Goal: Task Accomplishment & Management: Complete application form

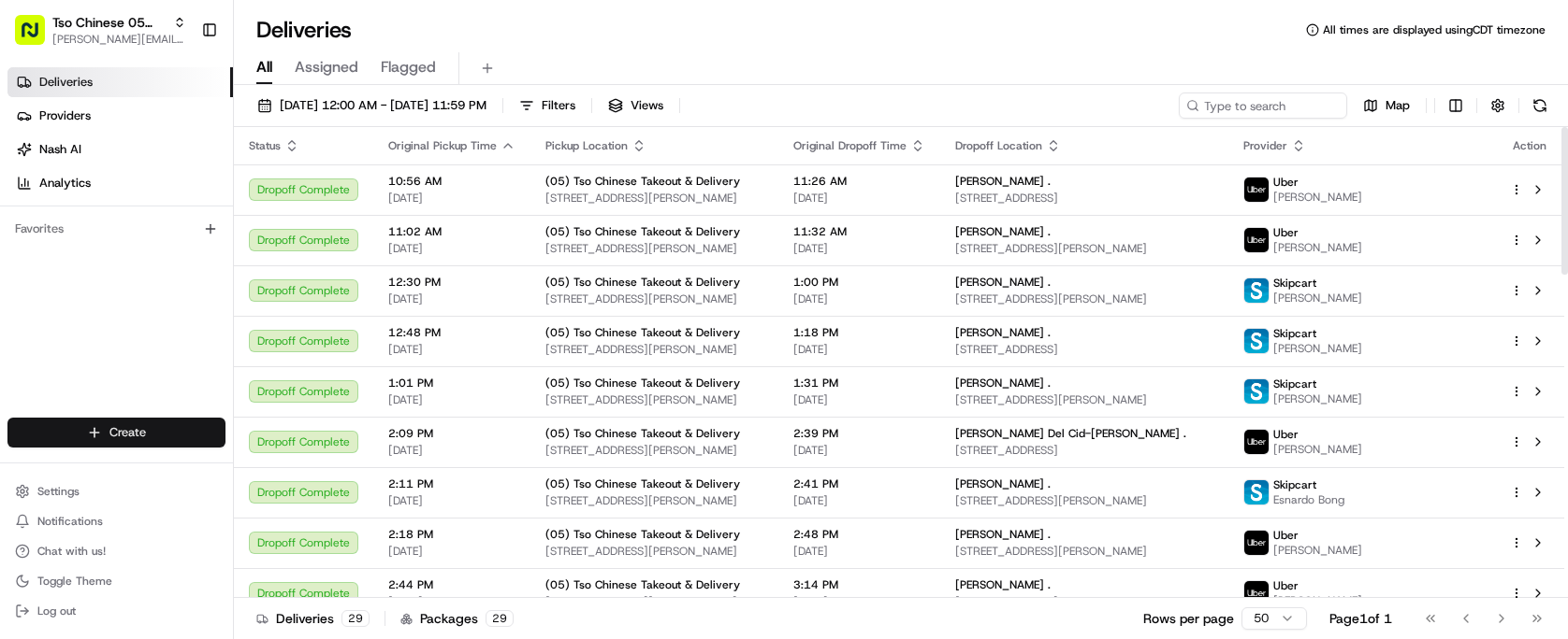
click at [216, 443] on html "Tso Chinese 05 Menchaca paul@tsochinese.com Toggle Sidebar Deliveries Providers…" at bounding box center [784, 319] width 1568 height 639
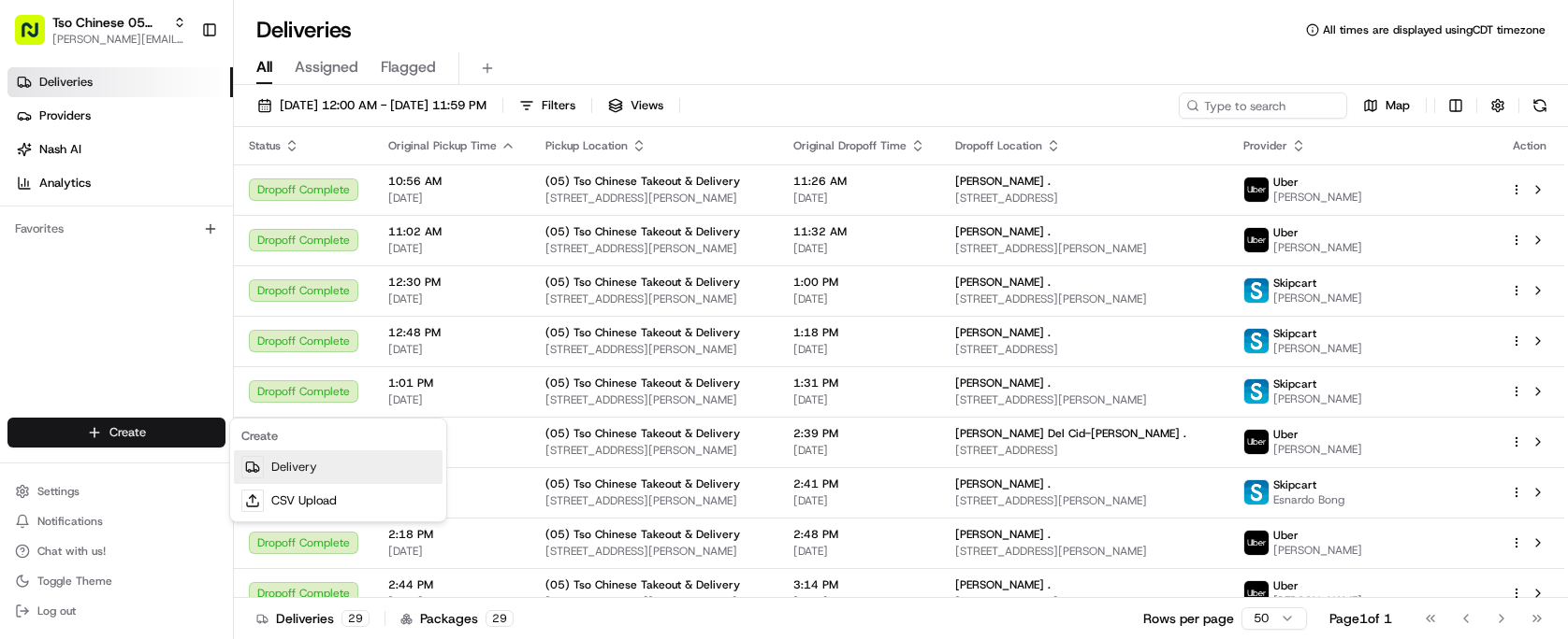
click at [313, 467] on link "Delivery" at bounding box center [338, 468] width 209 height 34
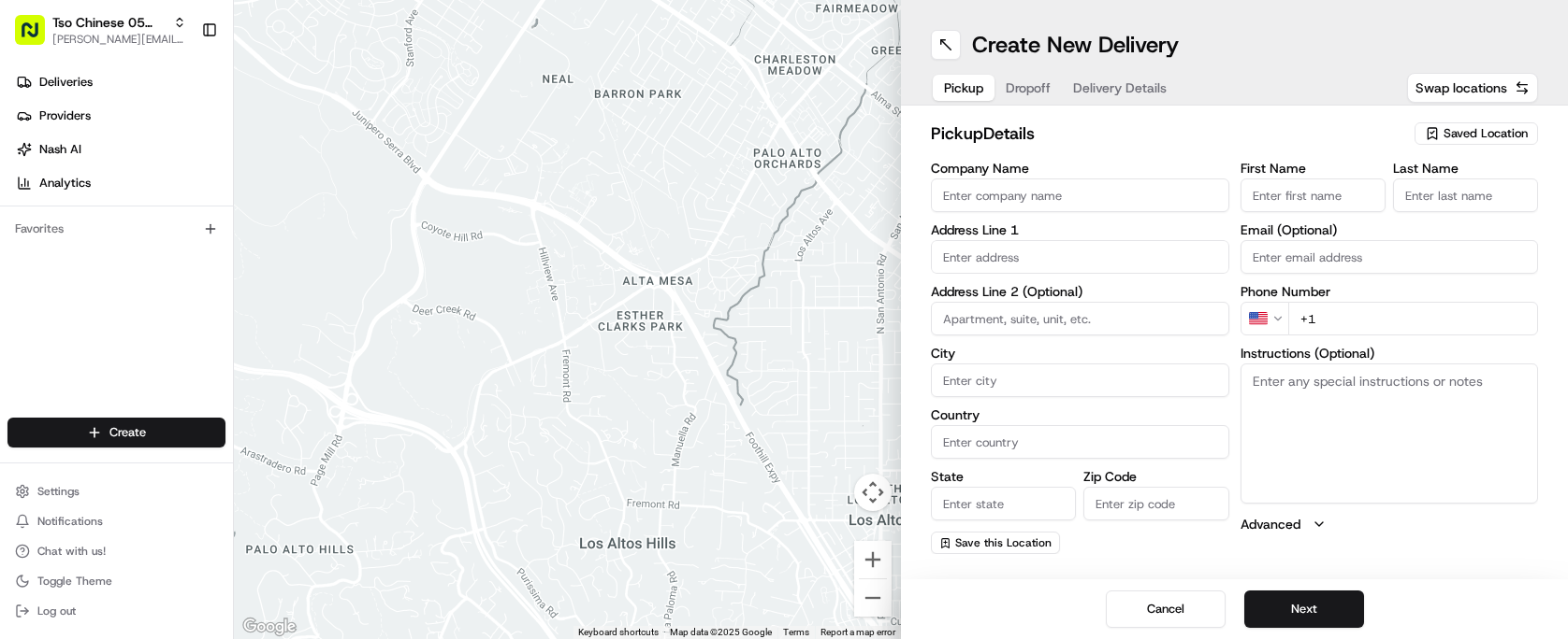
click at [1426, 120] on button "Saved Location" at bounding box center [1476, 134] width 123 height 26
click at [1479, 204] on span "(05) Tso Chinese Takeout & Delivery (05)" at bounding box center [1444, 204] width 230 height 17
type input "(05) Tso Chinese Takeout & Delivery"
type input "1824 W Slaughter Ln"
type input "Ste 100"
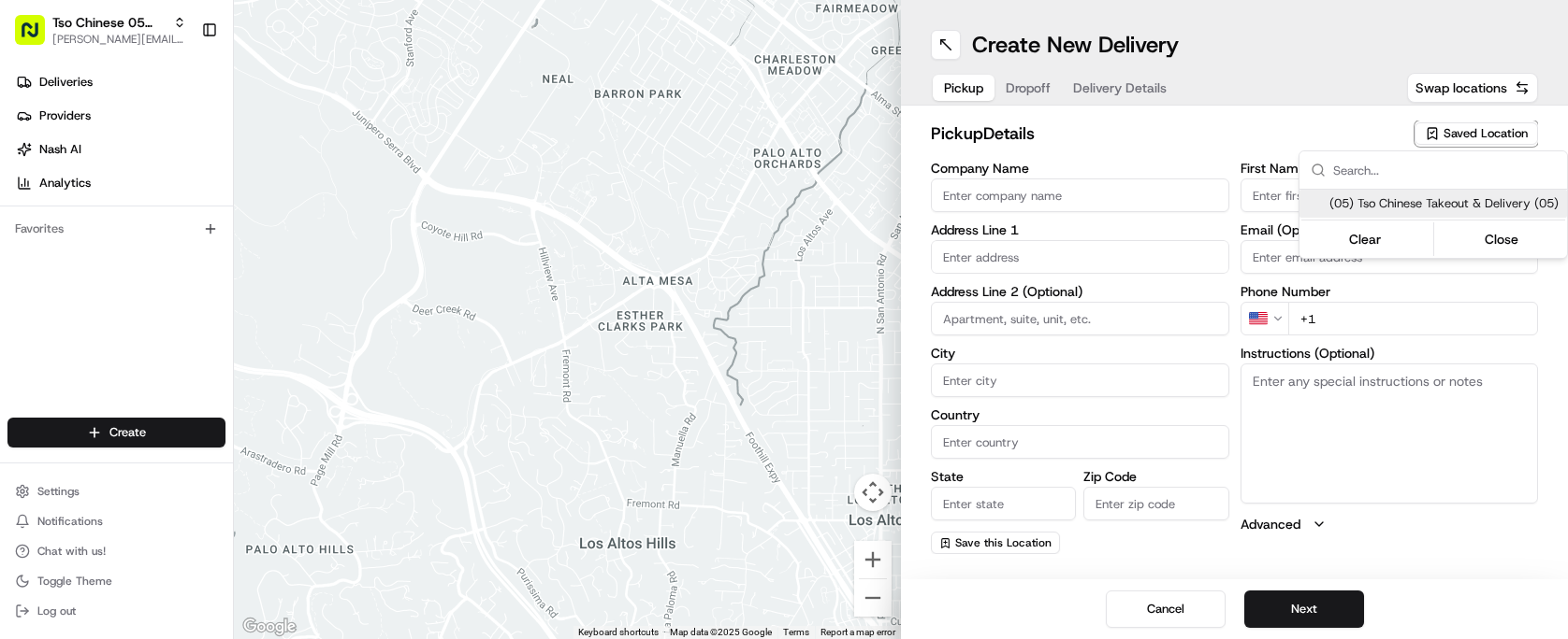
type input "Austin"
type input "US"
type input "TX"
type input "78748"
type input "Tso Chinese"
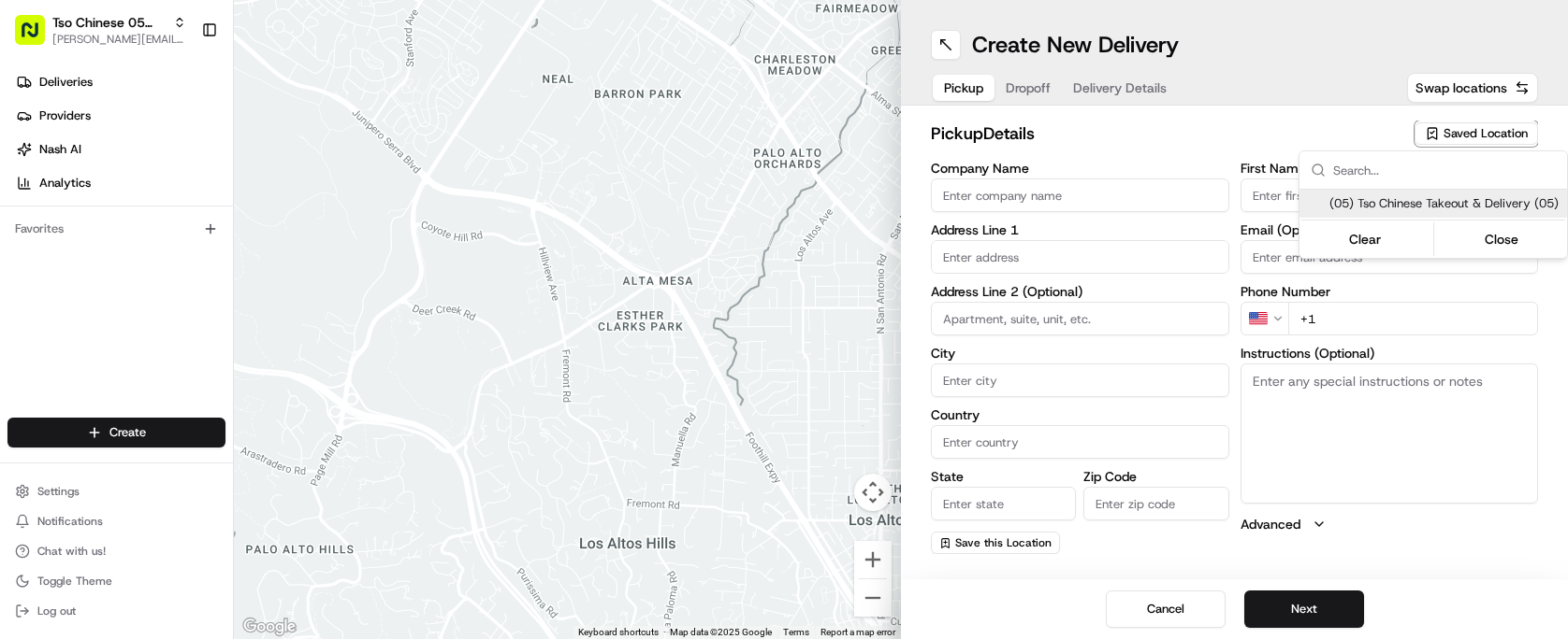
type input "Menchaca Manager"
type input "tsomenchaca@tsochinese.com"
type input "+1 512 518 5467"
type textarea "Submit a picture displaying address & food as Proof of Delivery. Envía una foto…"
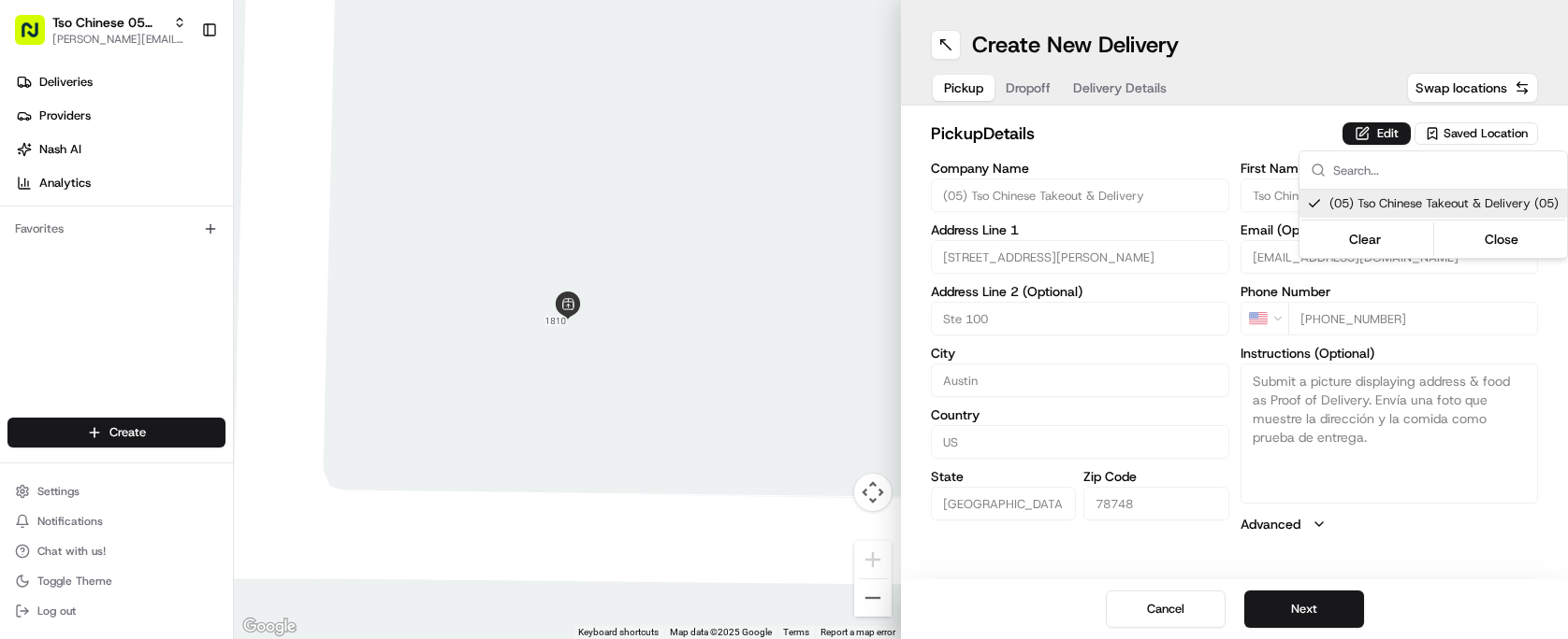
click at [1338, 607] on html "Tso Chinese 05 Menchaca paul@tsochinese.com Toggle Sidebar Deliveries Providers…" at bounding box center [784, 319] width 1568 height 639
click at [1338, 607] on button "Next" at bounding box center [1303, 610] width 120 height 38
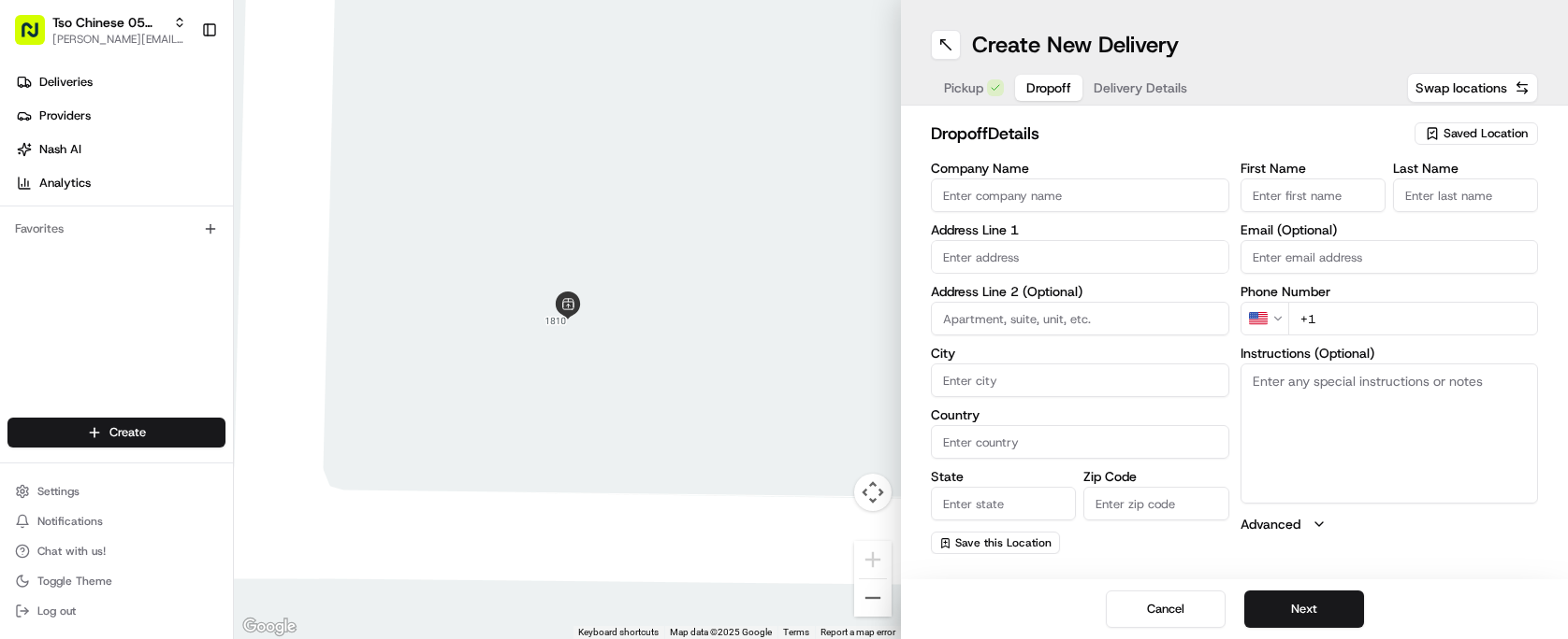
click at [1082, 270] on input "text" at bounding box center [1079, 257] width 299 height 34
click at [1104, 291] on div "11301 Lago de Garda Drive, Austin, TX" at bounding box center [1079, 296] width 289 height 28
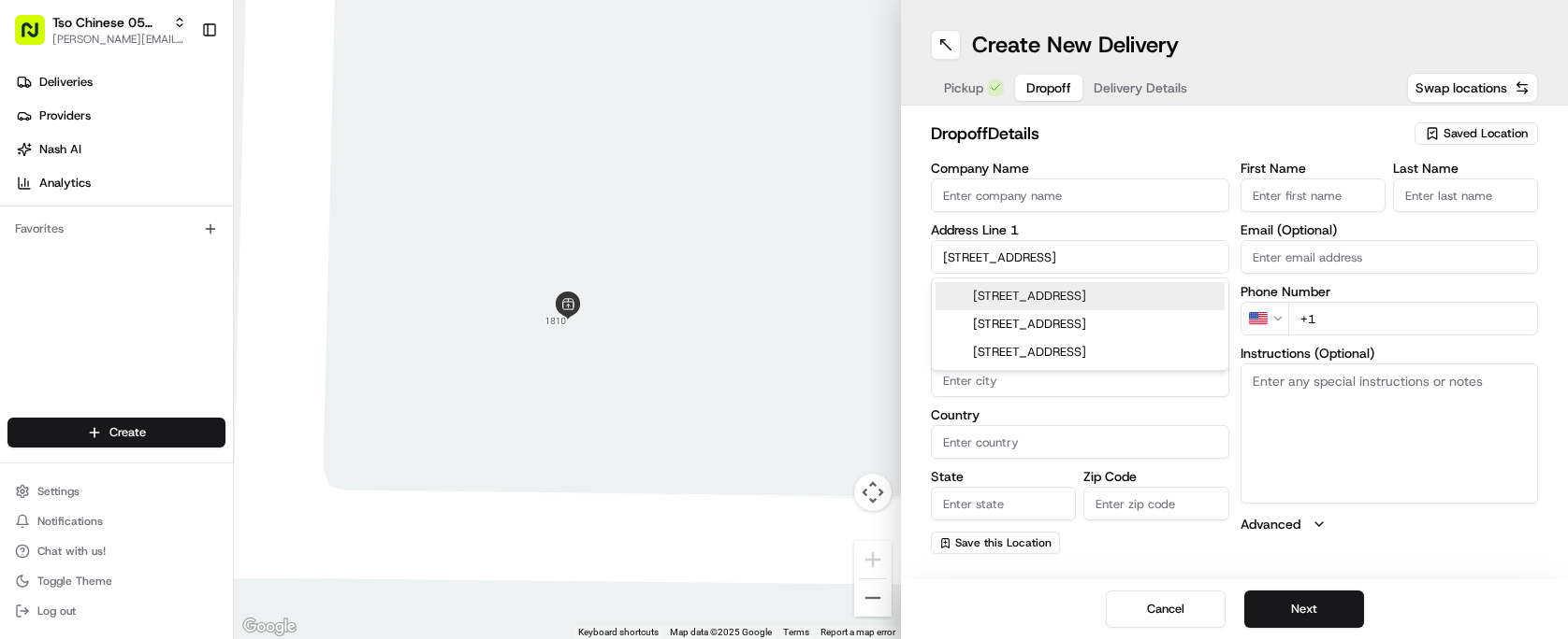
type input "[STREET_ADDRESS]"
type input "Austin"
type input "United States"
type input "TX"
type input "78747"
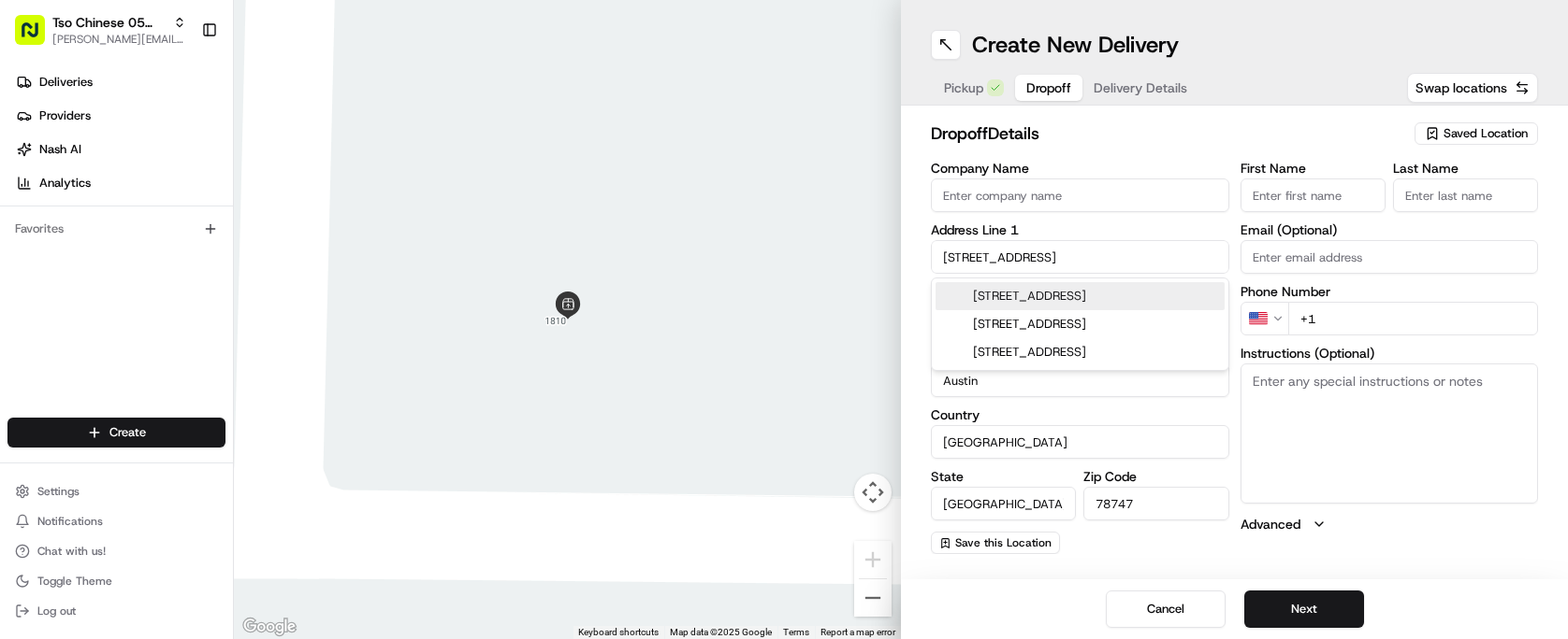
type input "11301 Lago de Garda Drive"
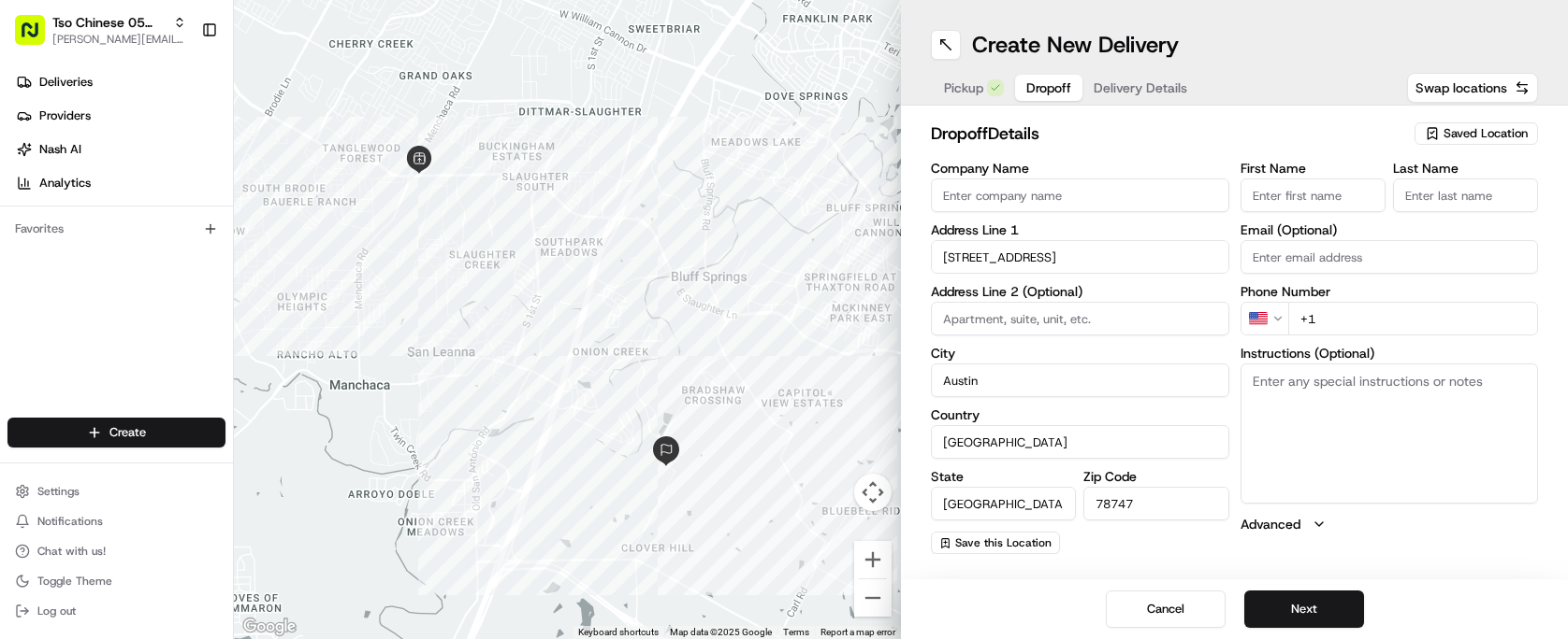
click at [1064, 206] on input "Company Name" at bounding box center [1079, 196] width 299 height 34
type input "Reen"
click at [1282, 200] on input "First Name" at bounding box center [1313, 196] width 145 height 34
type input "T"
type input "Reen"
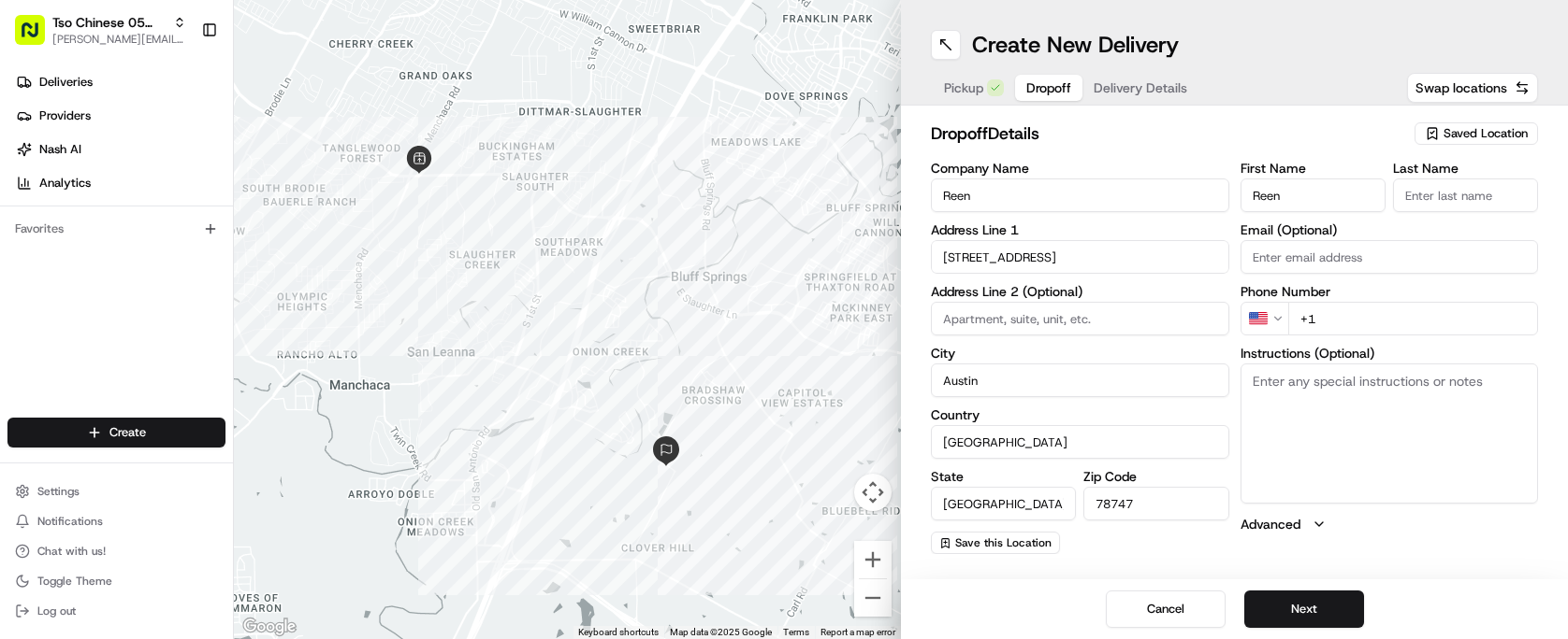
click at [1364, 312] on div "Phone Number US +1" at bounding box center [1389, 311] width 299 height 51
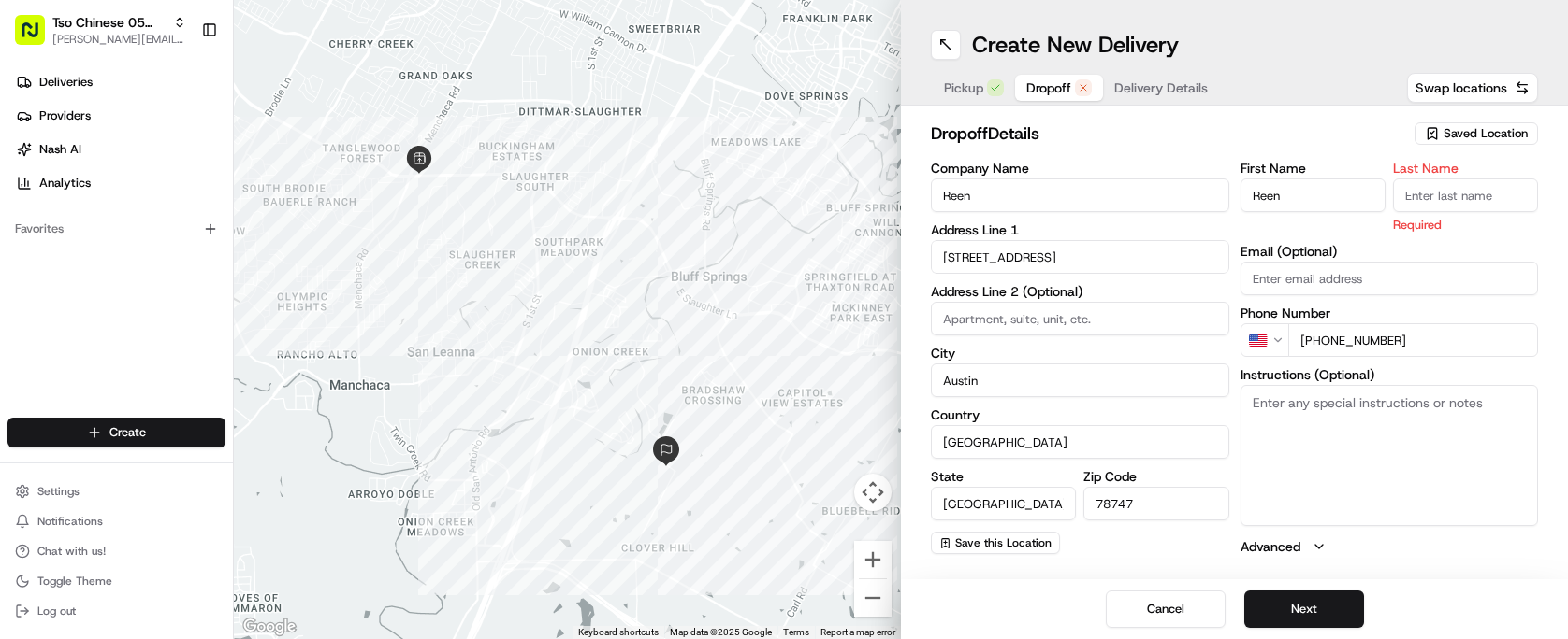
type input "+1 630 441 0697"
click at [1471, 192] on input "Last Name" at bounding box center [1465, 196] width 145 height 34
type input "."
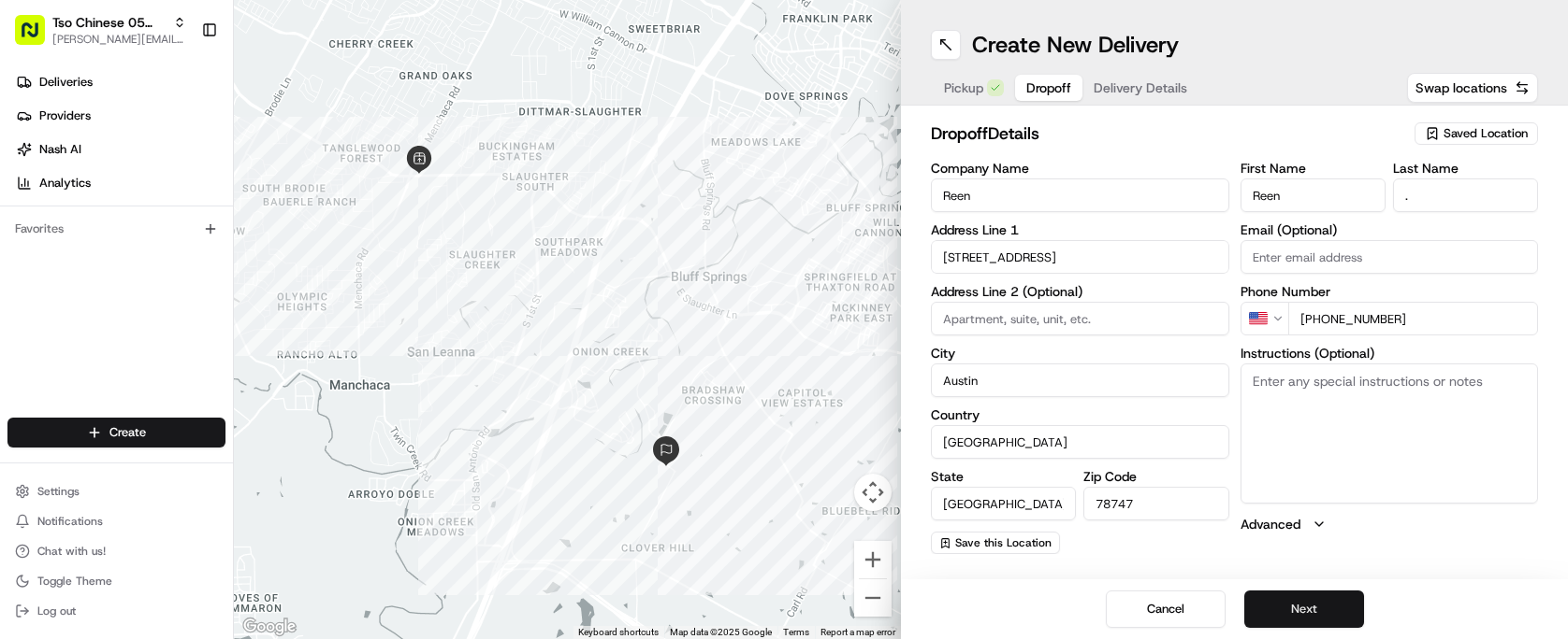
click at [1308, 606] on button "Next" at bounding box center [1303, 610] width 120 height 38
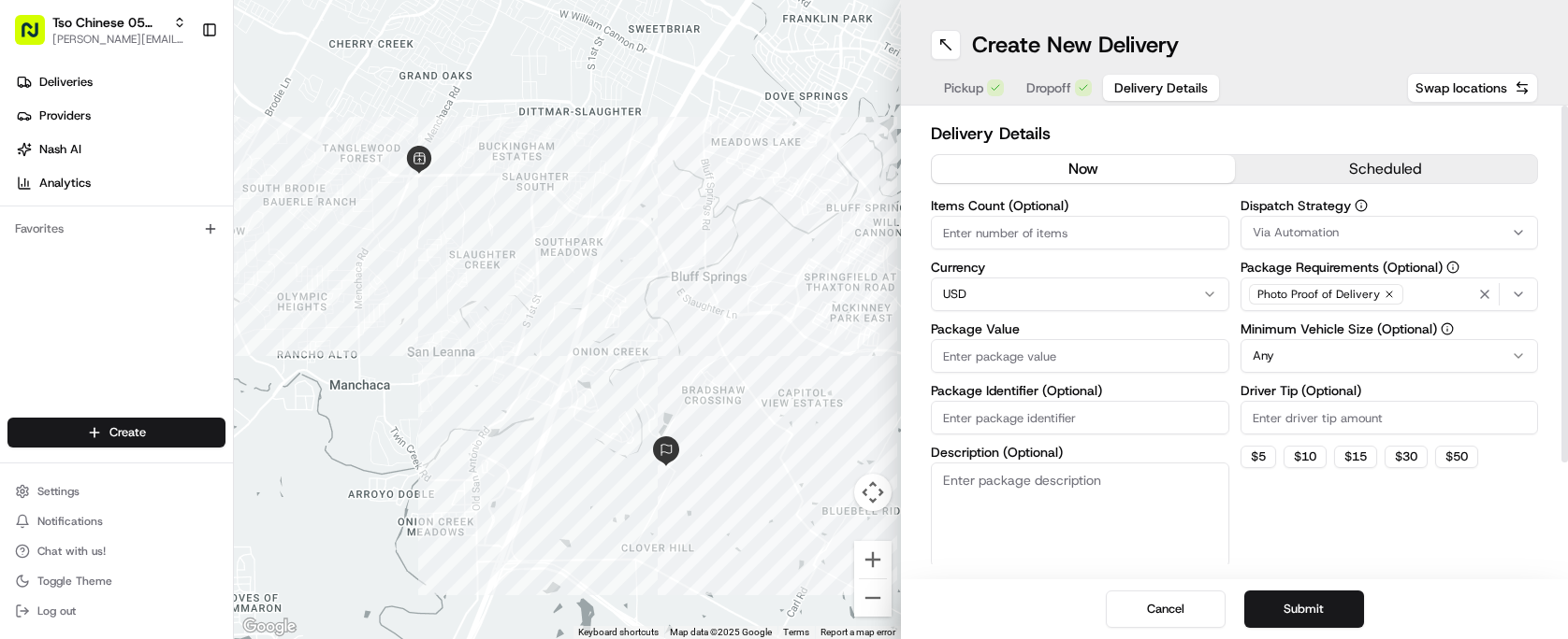
click at [1371, 430] on input "Driver Tip (Optional)" at bounding box center [1389, 418] width 299 height 34
type input "2.00"
click at [1414, 375] on div "Dispatch Strategy Via Automation Package Requirements (Optional) Photo Proof of…" at bounding box center [1389, 383] width 299 height 368
click at [1414, 375] on div "Dispatch Strategy Via Automation Package Requirements (Optional) Photo Proof of…" at bounding box center [1389, 383] width 299 height 368
click at [1413, 373] on div "Dispatch Strategy Via Automation Package Requirements (Optional) Photo Proof of…" at bounding box center [1389, 383] width 299 height 368
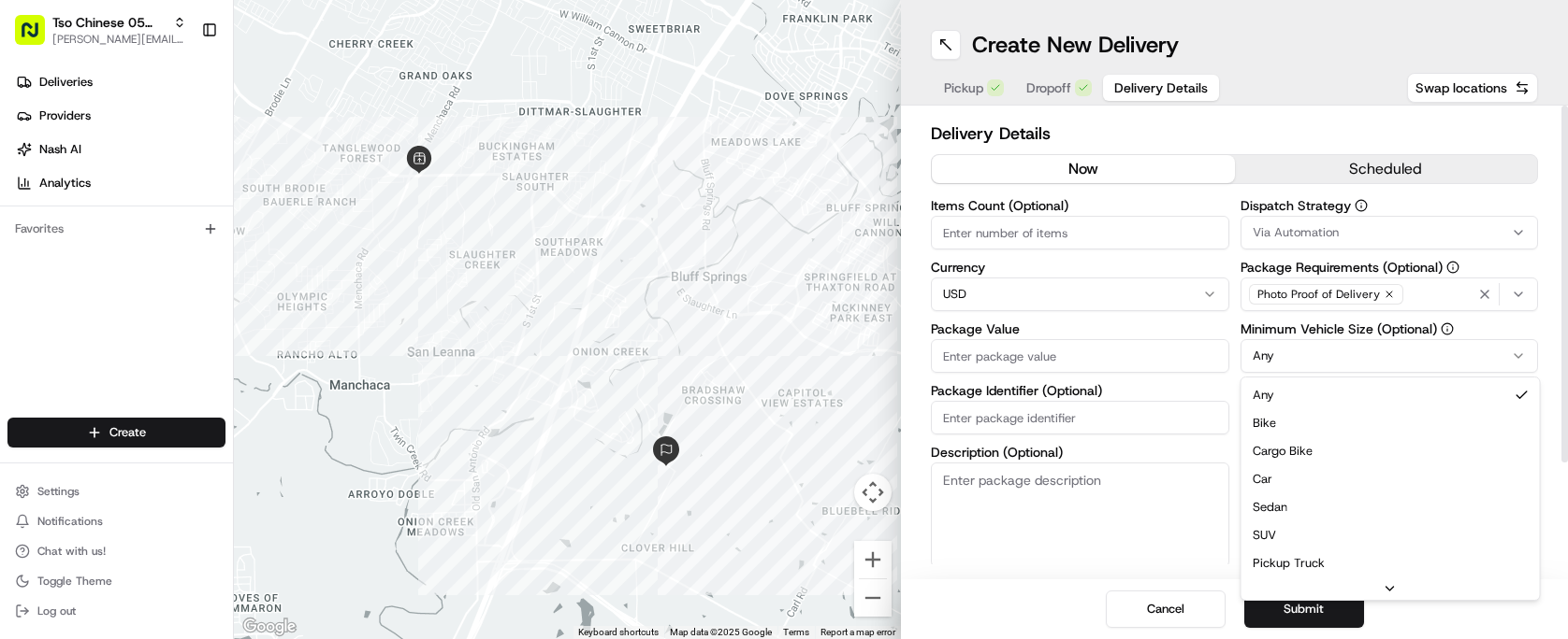
click at [1390, 369] on html "Tso Chinese 05 Menchaca paul@tsochinese.com Toggle Sidebar Deliveries Providers…" at bounding box center [784, 319] width 1568 height 639
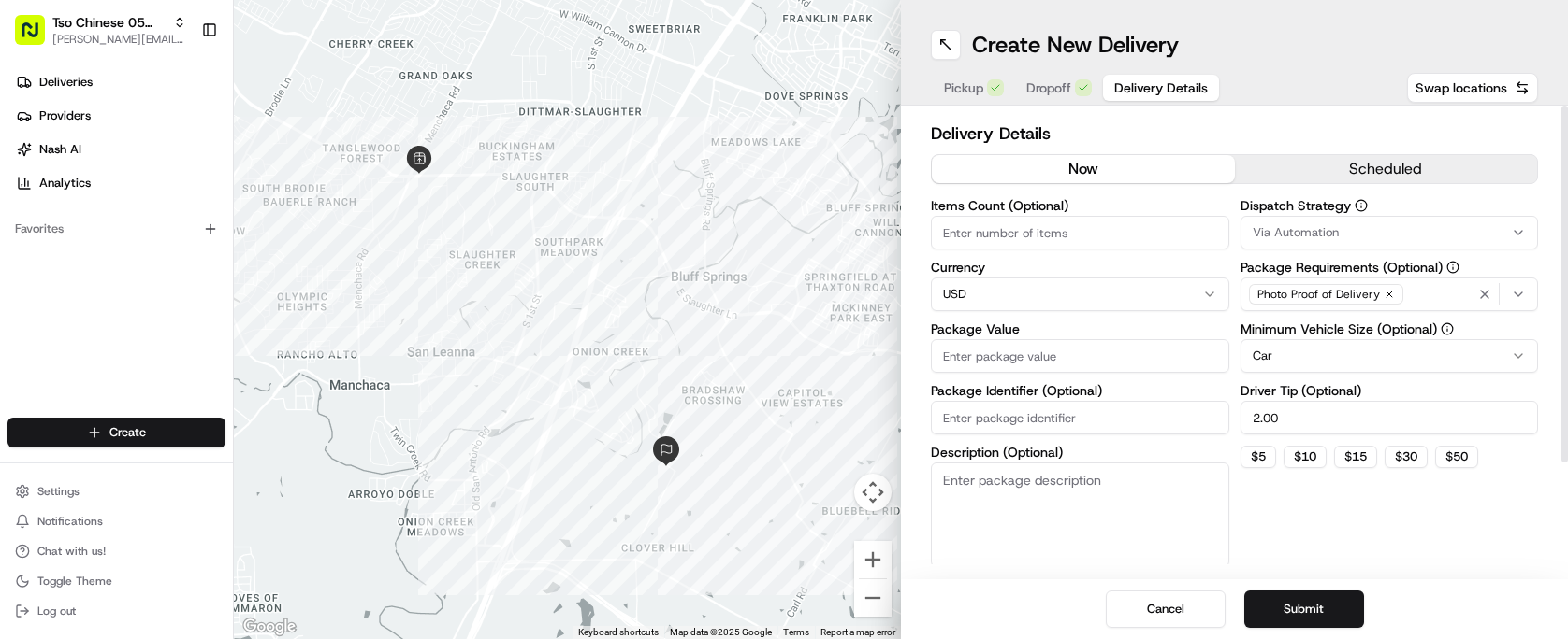
click at [1357, 233] on div "Via Automation" at bounding box center [1389, 232] width 289 height 17
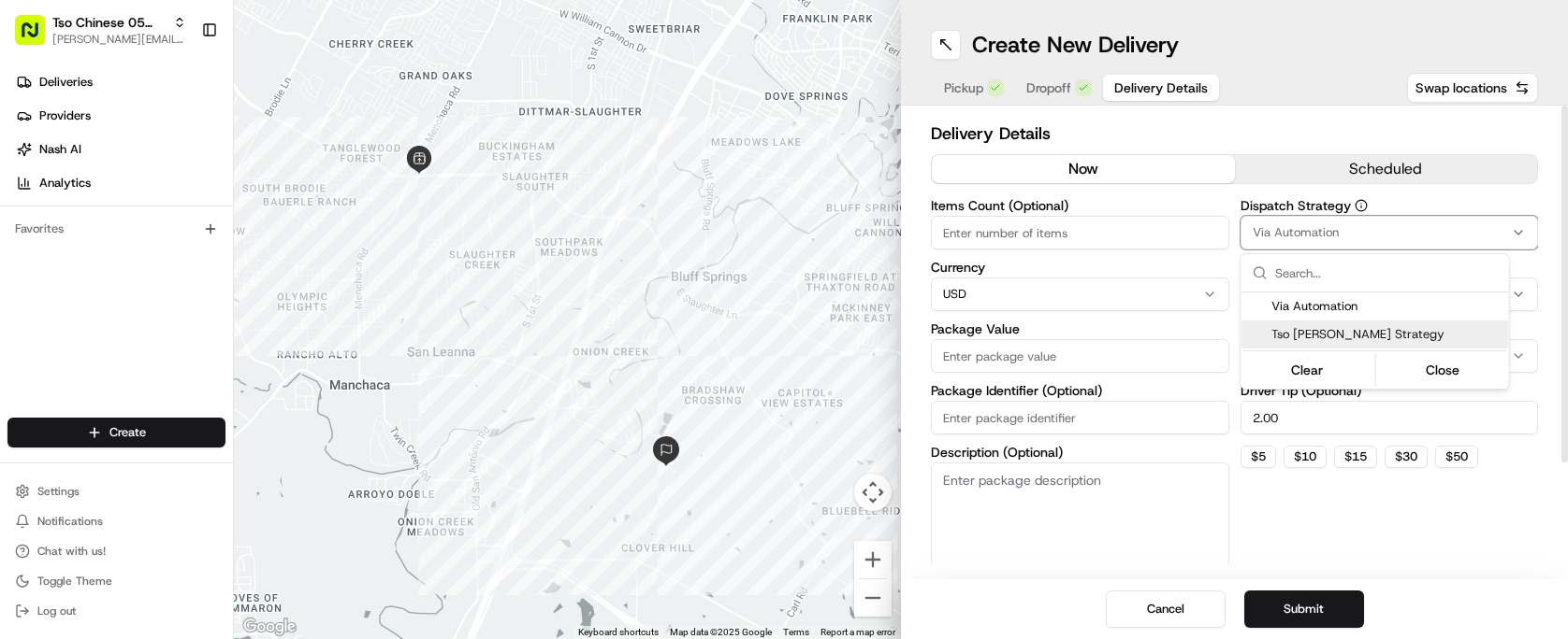
click at [1348, 332] on span "Tso Menchaca Strategy" at bounding box center [1386, 335] width 230 height 17
click at [1069, 365] on html "Tso Chinese 05 Menchaca paul@tsochinese.com Toggle Sidebar Deliveries Providers…" at bounding box center [784, 319] width 1568 height 639
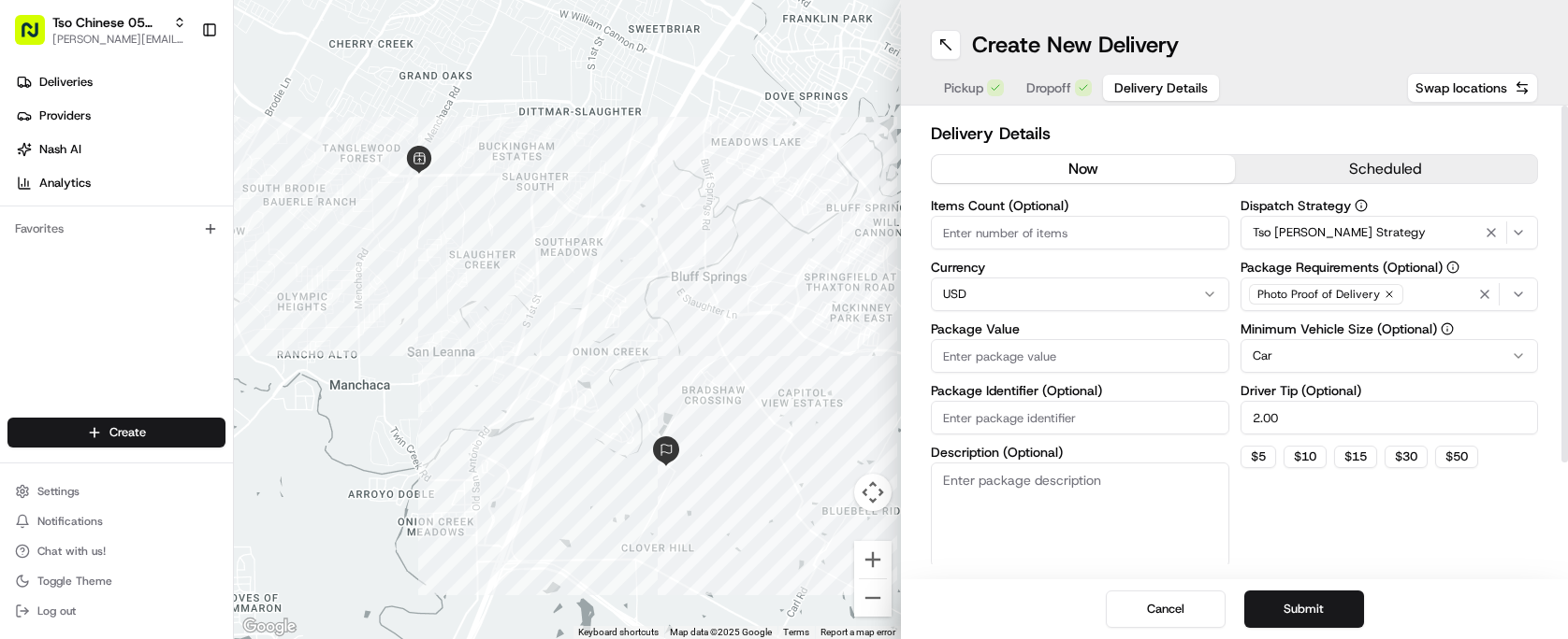
click at [1069, 244] on input "Items Count (Optional)" at bounding box center [1079, 232] width 299 height 34
type input "1"
click at [1060, 359] on input "Package Value" at bounding box center [1079, 357] width 299 height 34
type input "12.00"
click at [1123, 413] on input "Package Identifier (Optional)" at bounding box center [1079, 418] width 299 height 34
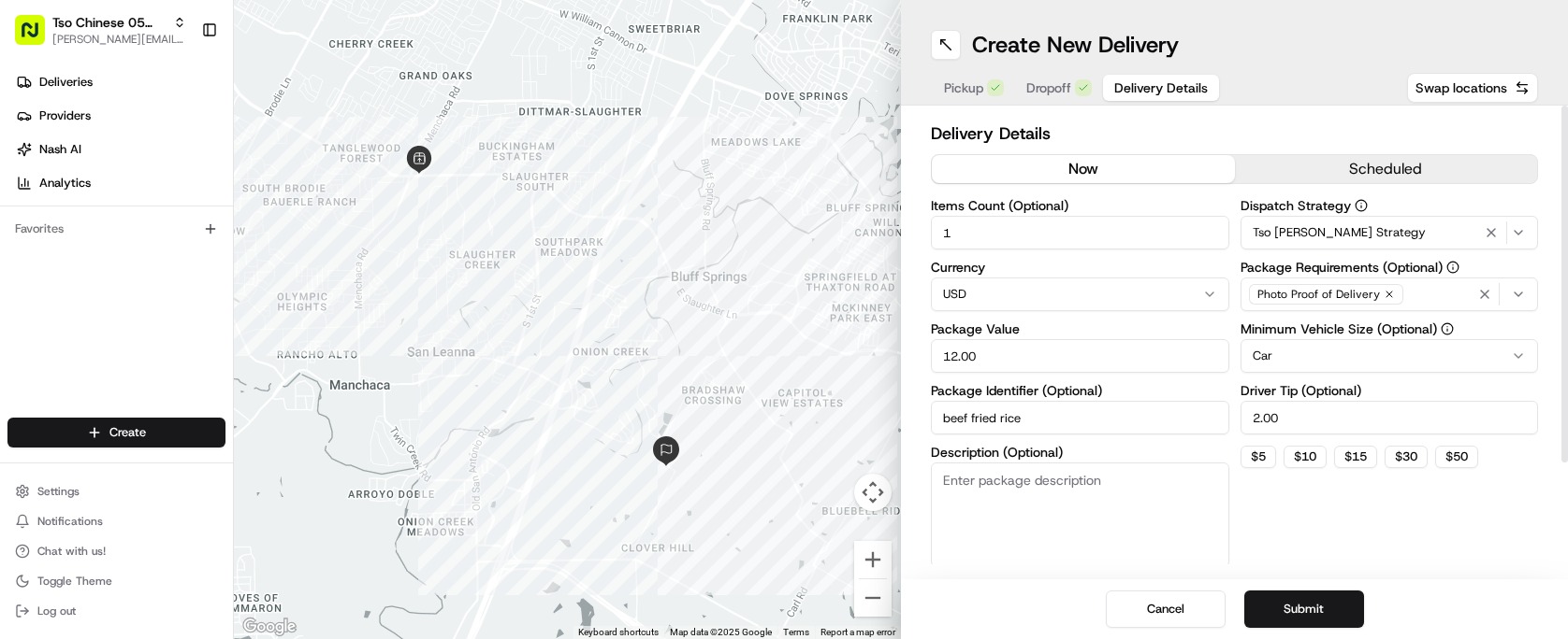
type input "beef fried rice"
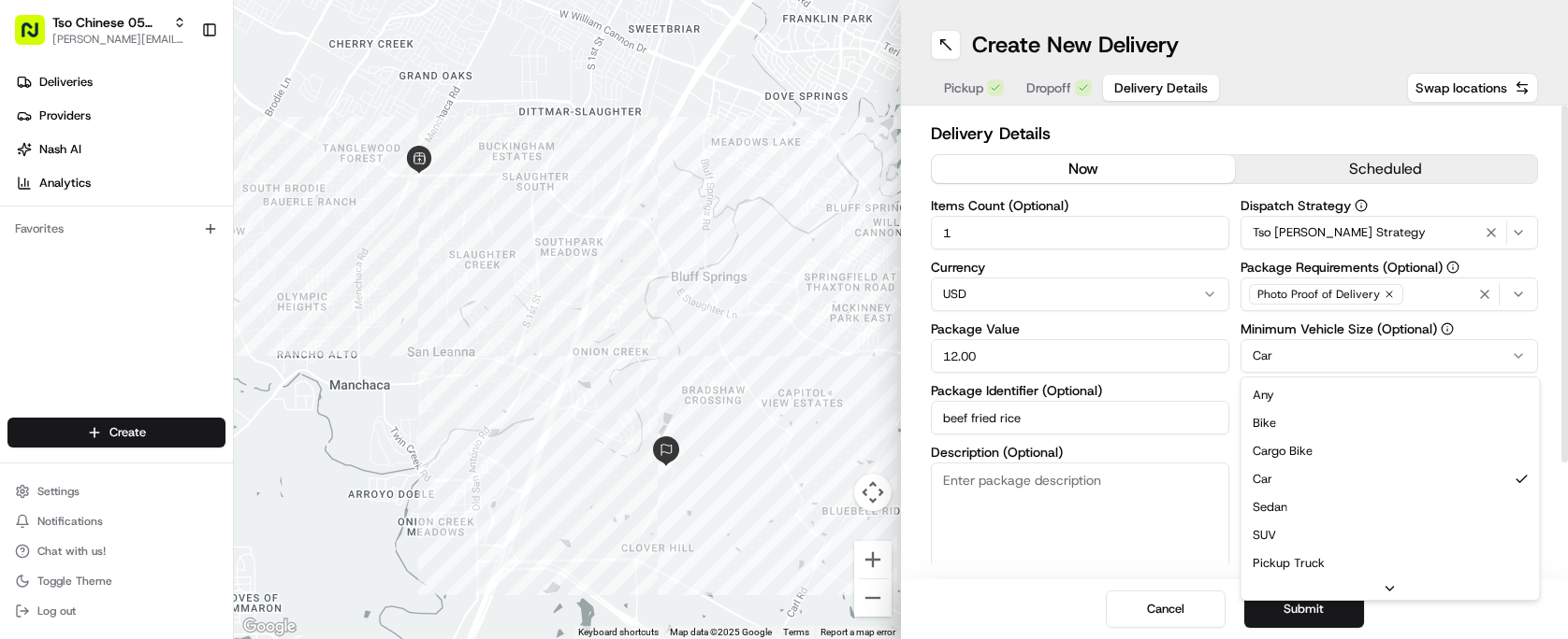
click at [1359, 349] on html "Tso Chinese 05 Menchaca paul@tsochinese.com Toggle Sidebar Deliveries Providers…" at bounding box center [784, 319] width 1568 height 639
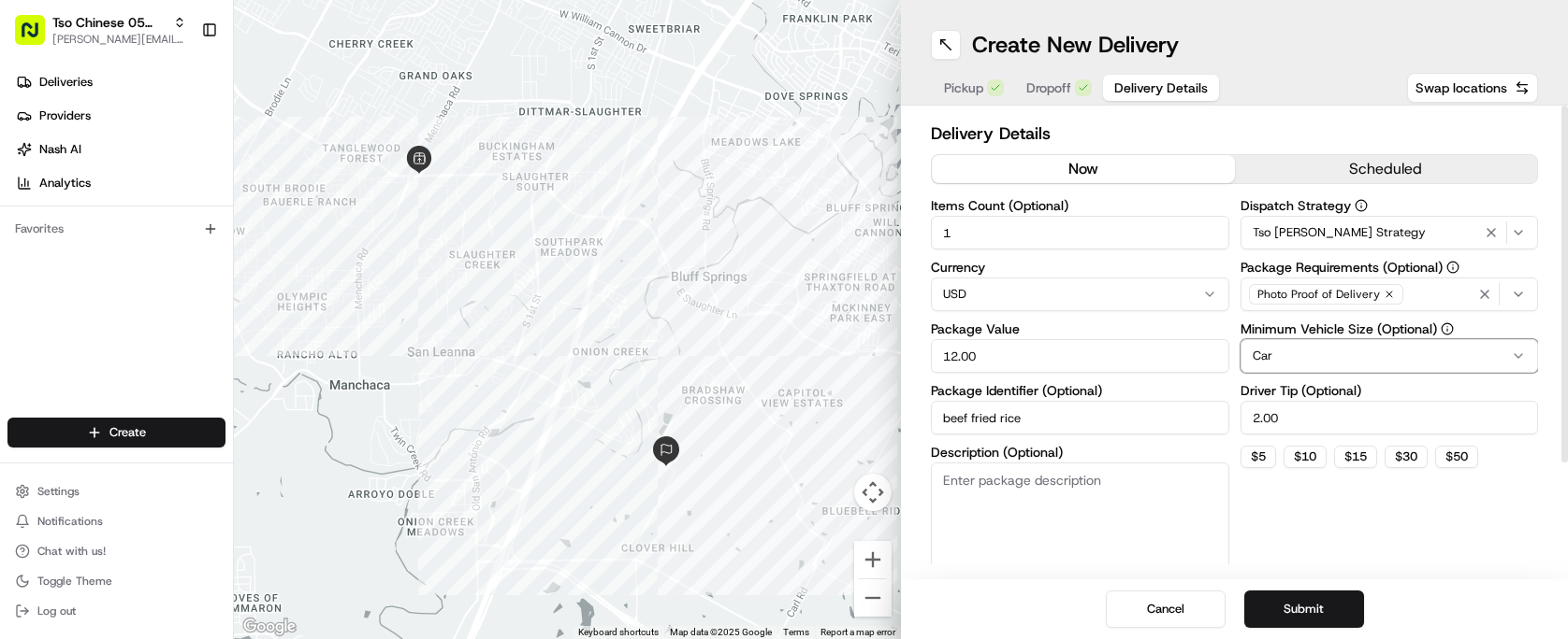
click at [1359, 349] on html "Tso Chinese 05 Menchaca paul@tsochinese.com Toggle Sidebar Deliveries Providers…" at bounding box center [784, 319] width 1568 height 639
click at [1344, 610] on button "Submit" at bounding box center [1303, 610] width 120 height 38
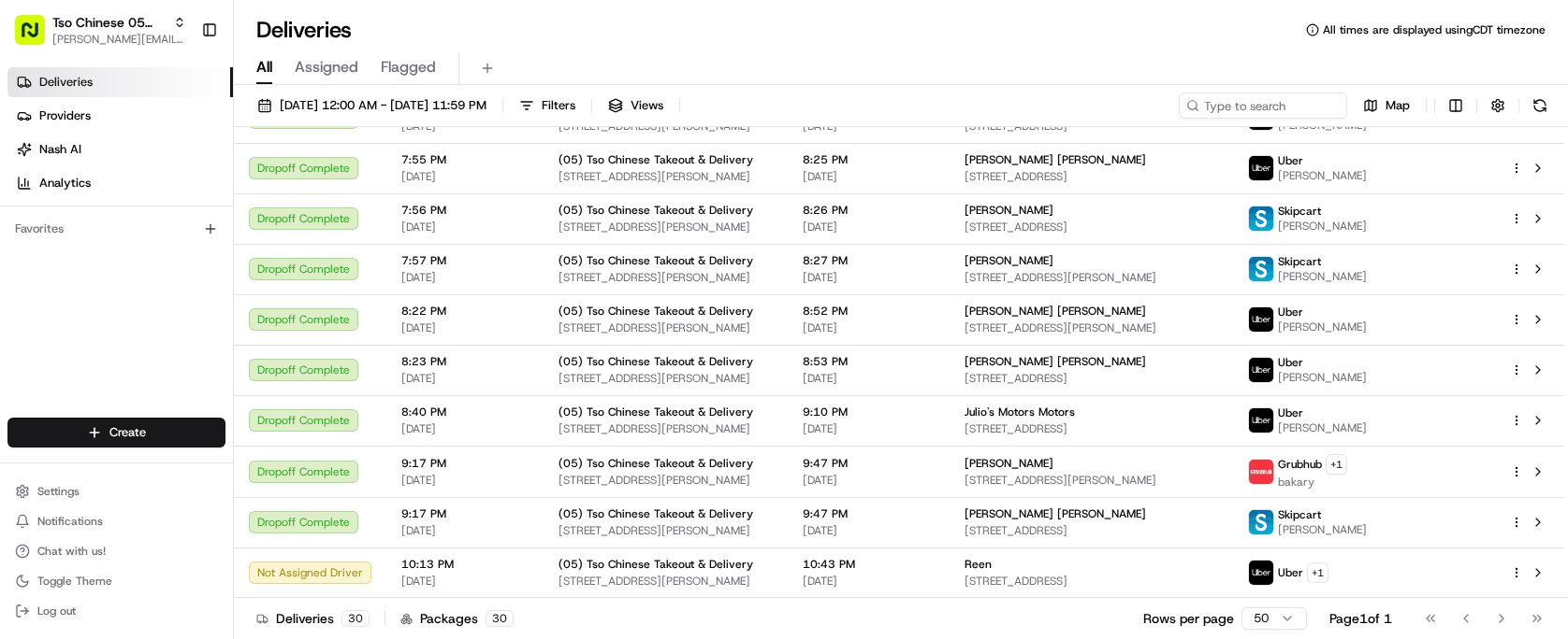
scroll to position [1093, 0]
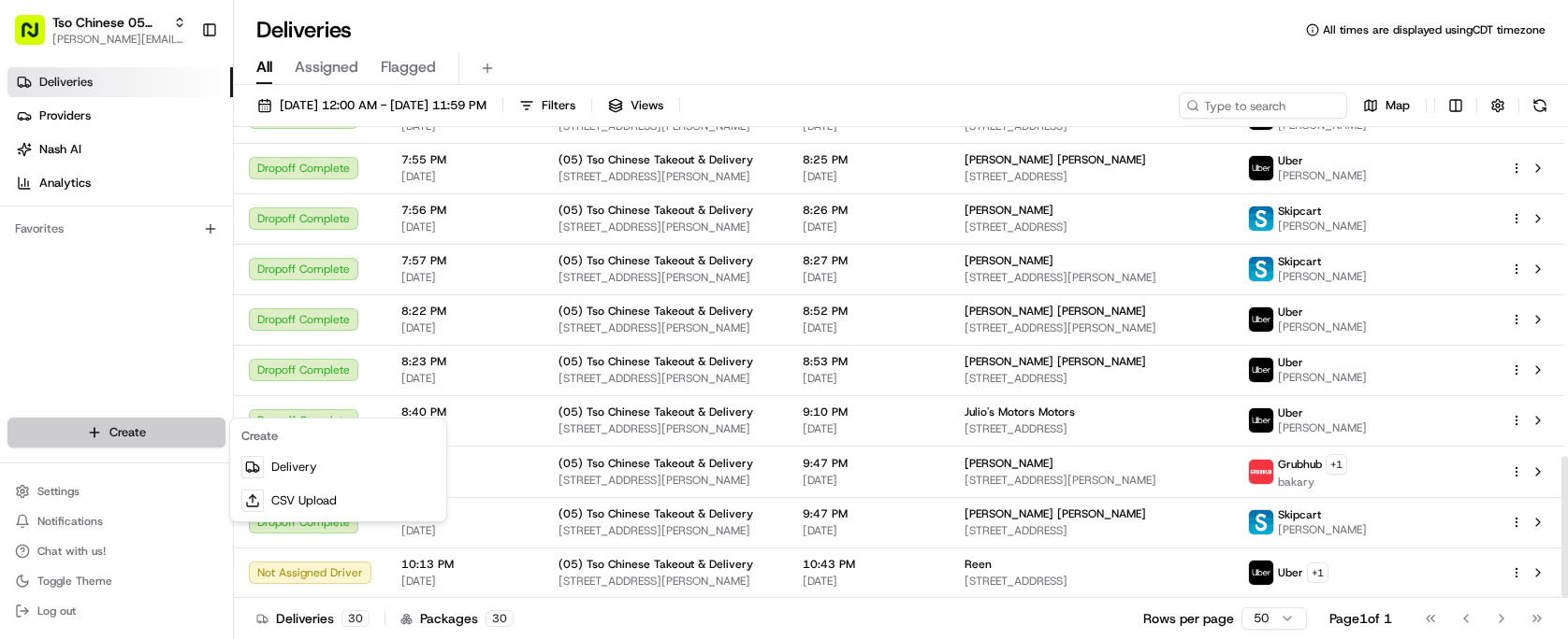
click at [190, 441] on html "Tso Chinese 05 Menchaca paul@tsochinese.com Toggle Sidebar Deliveries Providers…" at bounding box center [784, 319] width 1568 height 639
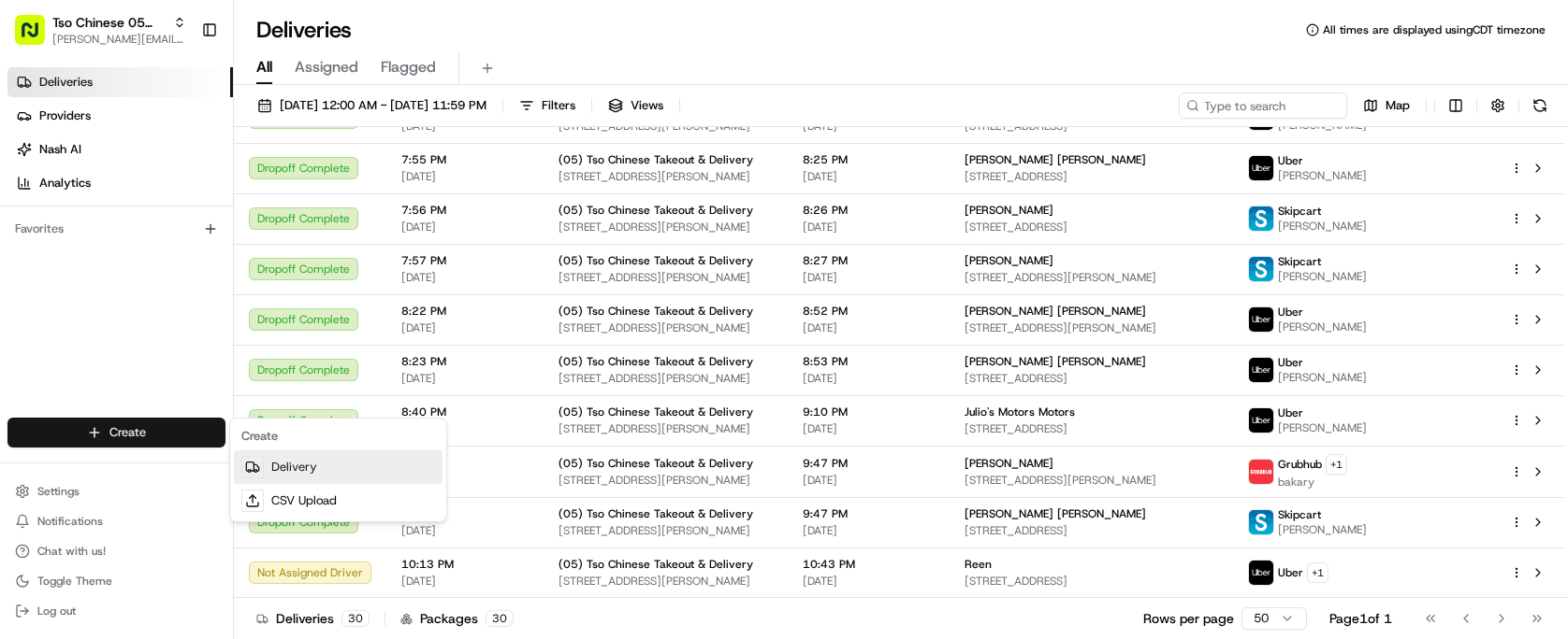
click at [310, 468] on link "Delivery" at bounding box center [338, 468] width 209 height 34
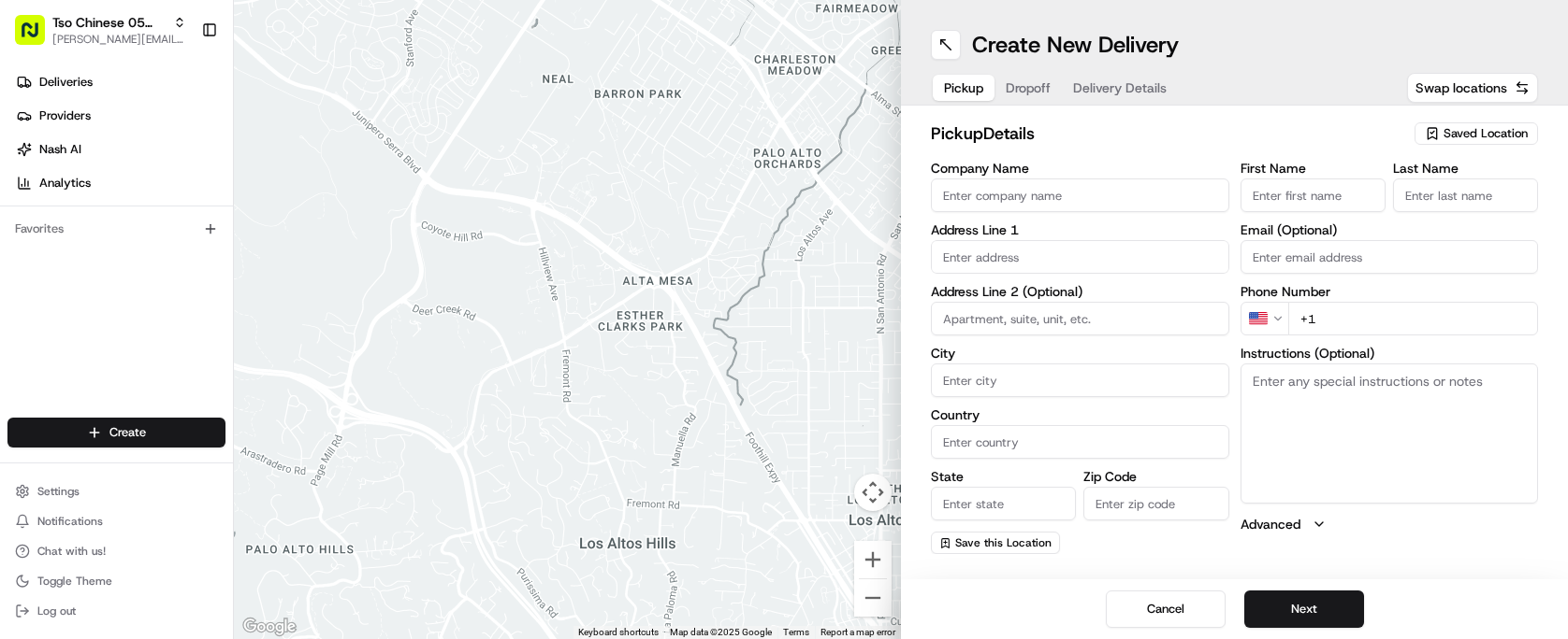
click at [1472, 122] on div "Saved Location" at bounding box center [1476, 134] width 123 height 23
click at [1461, 207] on span "(05) Tso Chinese Takeout & Delivery (05)" at bounding box center [1444, 204] width 230 height 17
type input "(05) Tso Chinese Takeout & Delivery"
type input "1824 W Slaughter Ln"
type input "Ste 100"
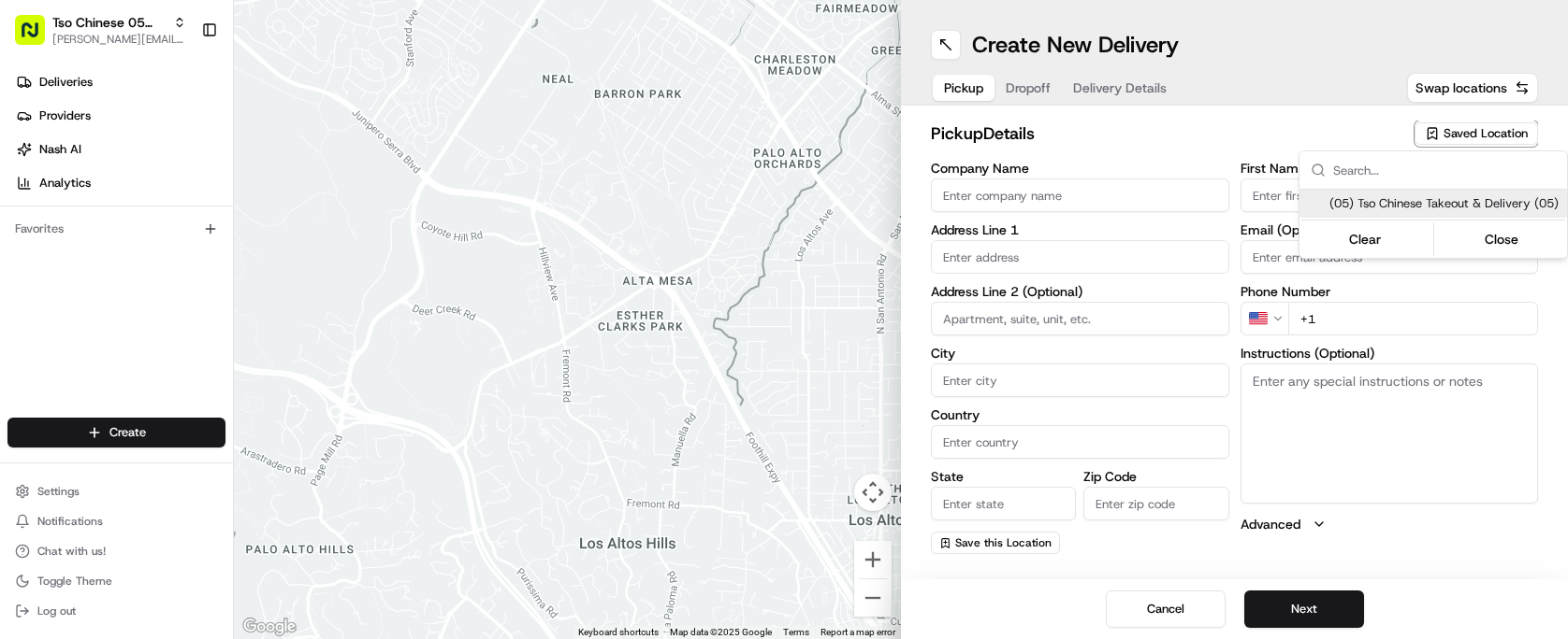
type input "Austin"
type input "US"
type input "TX"
type input "78748"
type input "Tso Chinese"
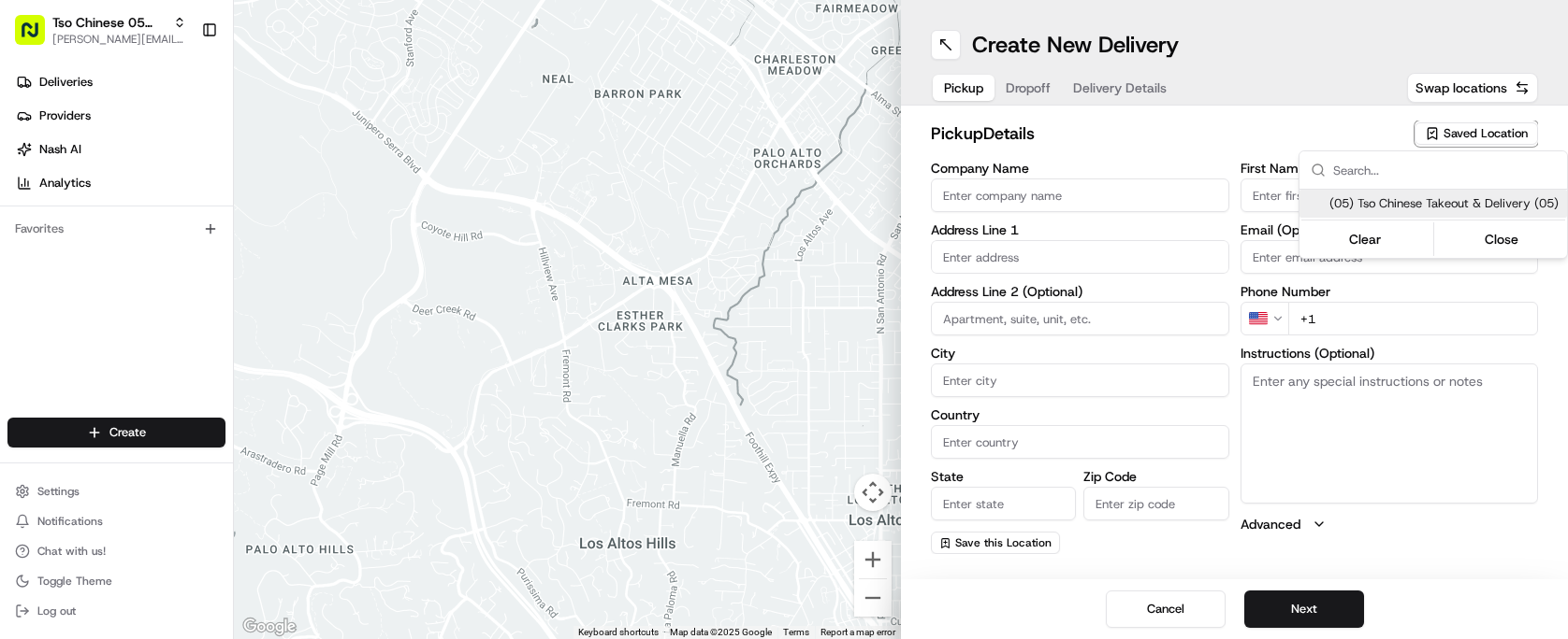
type input "Menchaca Manager"
type input "tsomenchaca@tsochinese.com"
type input "+1 512 518 5467"
type textarea "Submit a picture displaying address & food as Proof of Delivery. Envía una foto…"
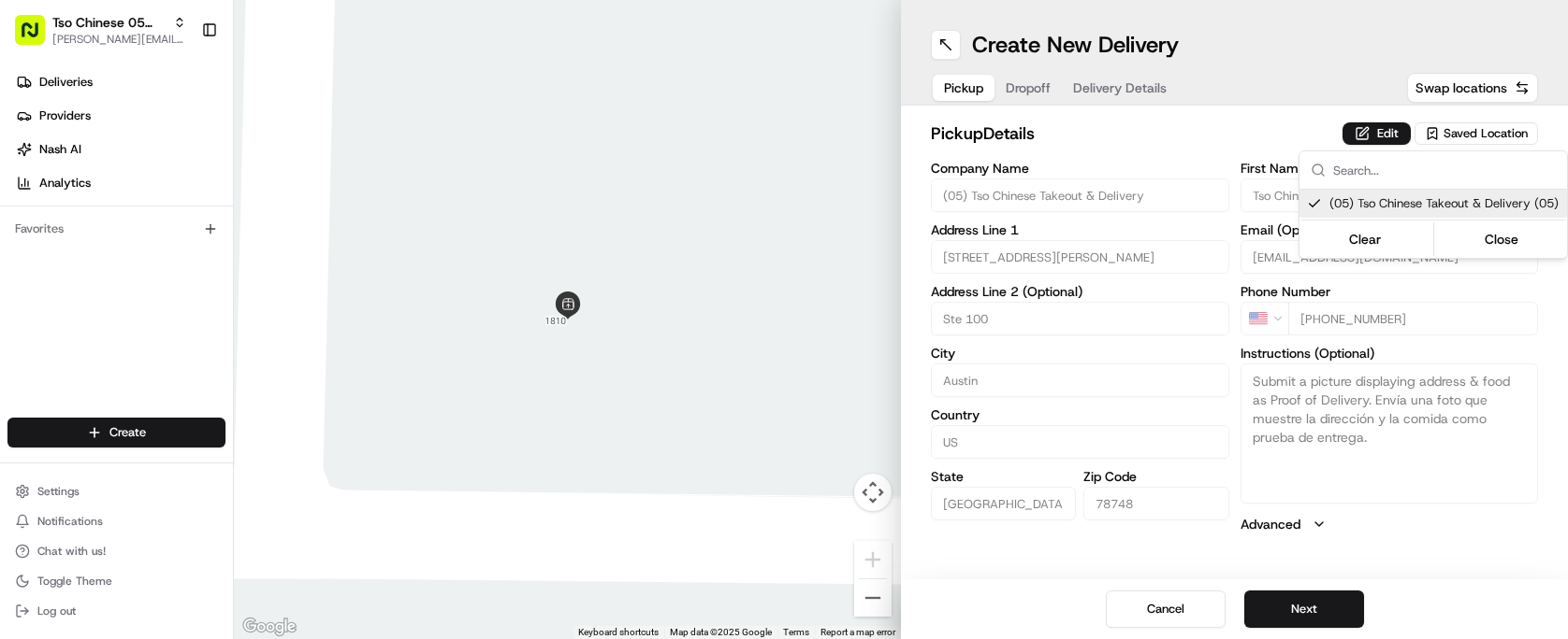
click at [1305, 615] on html "Tso Chinese 05 Menchaca paul@tsochinese.com Toggle Sidebar Deliveries Providers…" at bounding box center [784, 319] width 1568 height 639
click at [1305, 615] on button "Next" at bounding box center [1303, 610] width 120 height 38
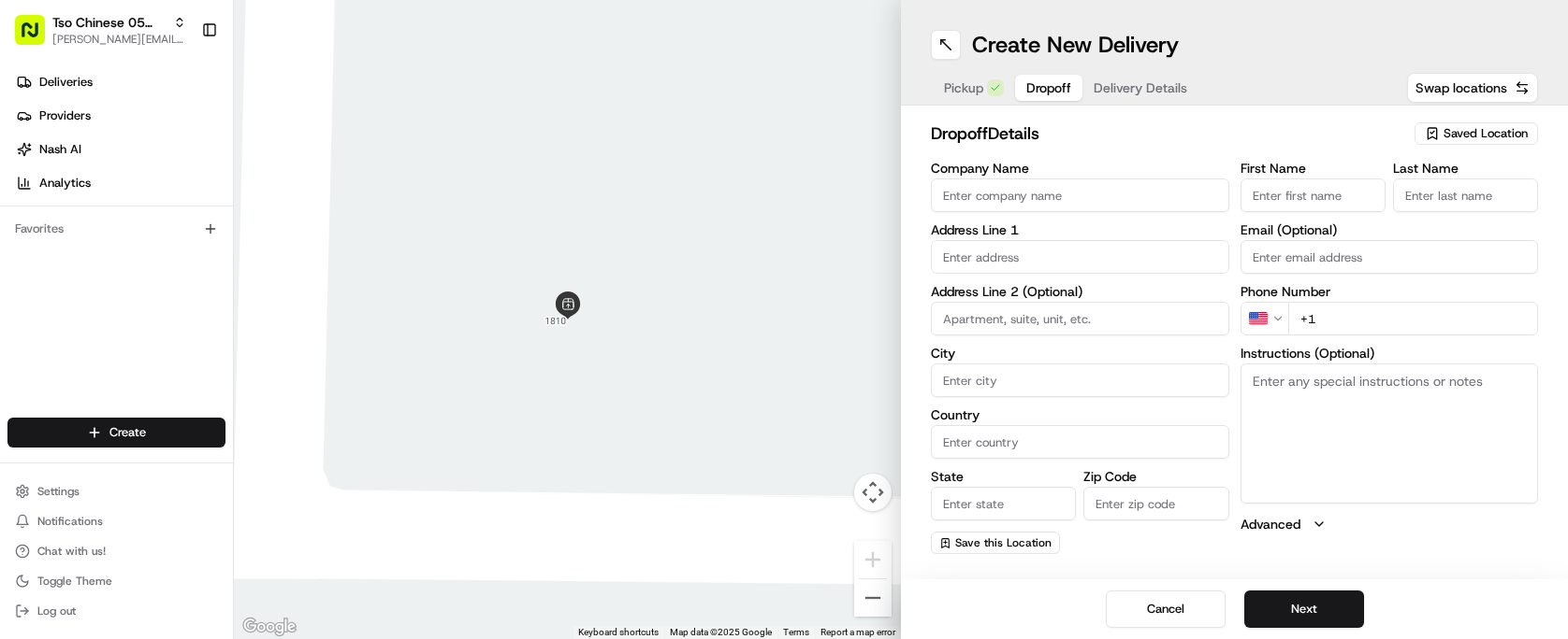
click at [1104, 186] on input "Company Name" at bounding box center [1079, 196] width 299 height 34
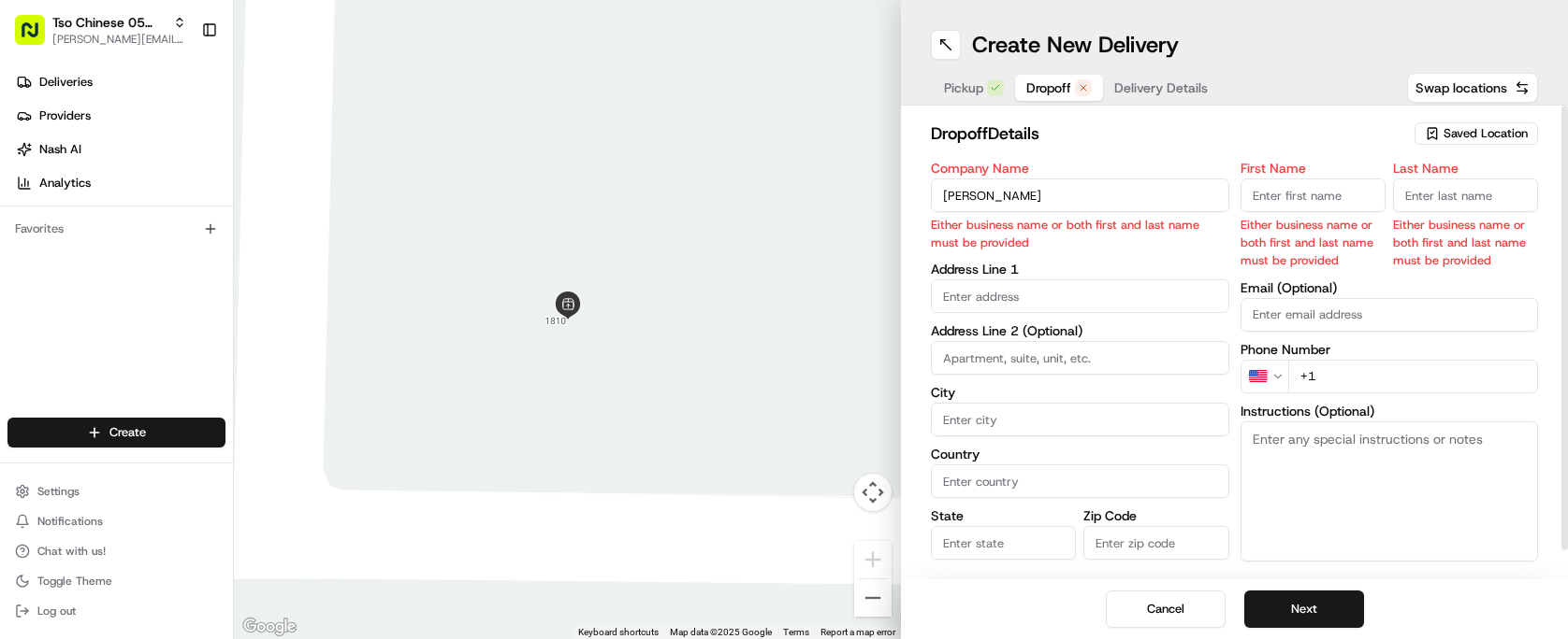
type input "[PERSON_NAME]"
click at [1309, 206] on input "First Name" at bounding box center [1313, 196] width 145 height 34
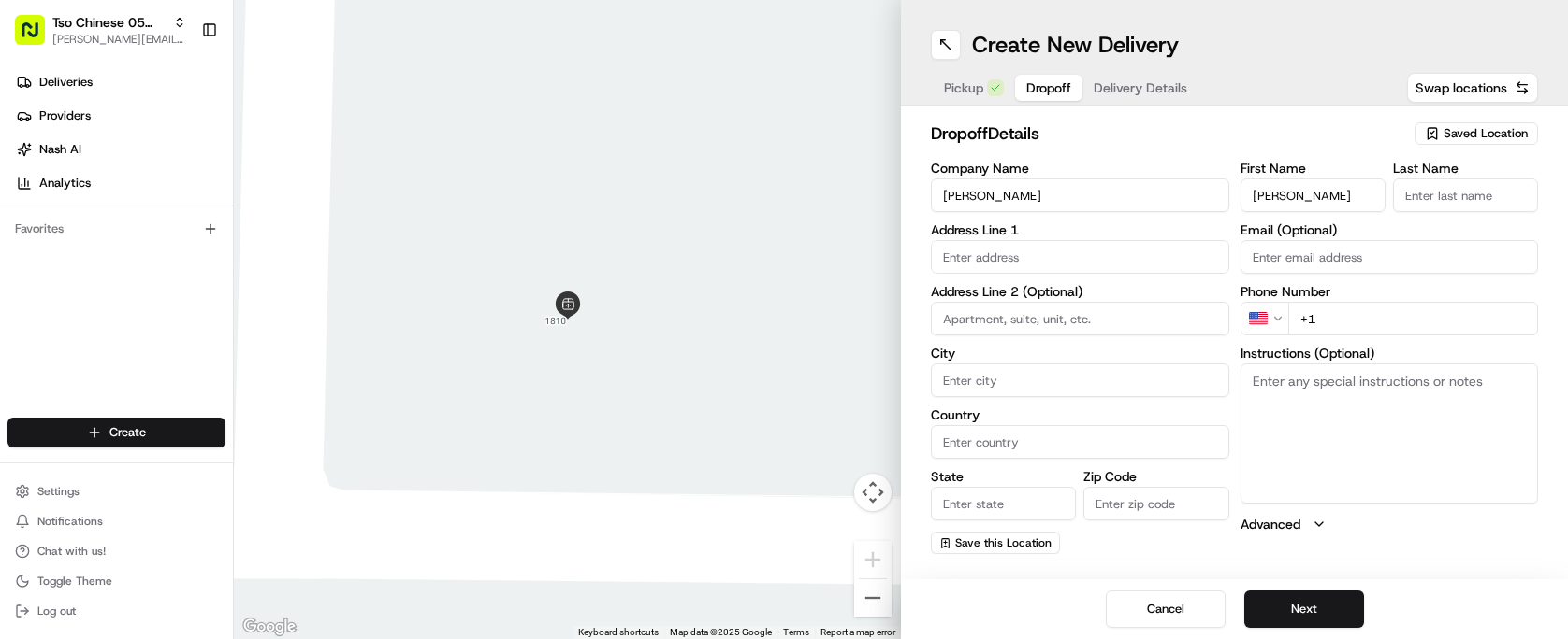
type input "[PERSON_NAME]"
click at [1405, 212] on div "First Name Karen Stokely Last Name Email (Optional) Phone Number US +1 Instruct…" at bounding box center [1389, 358] width 299 height 392
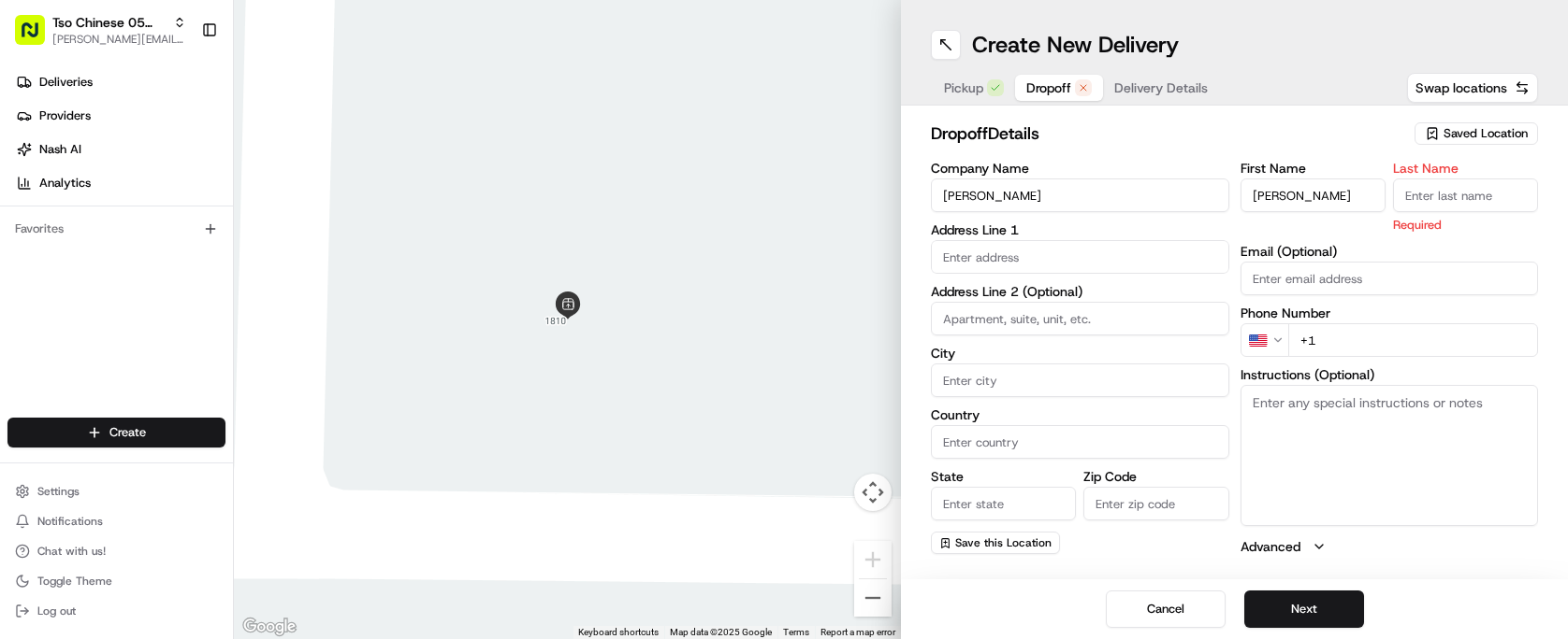
click at [1423, 194] on input "Last Name" at bounding box center [1465, 196] width 145 height 34
type input "."
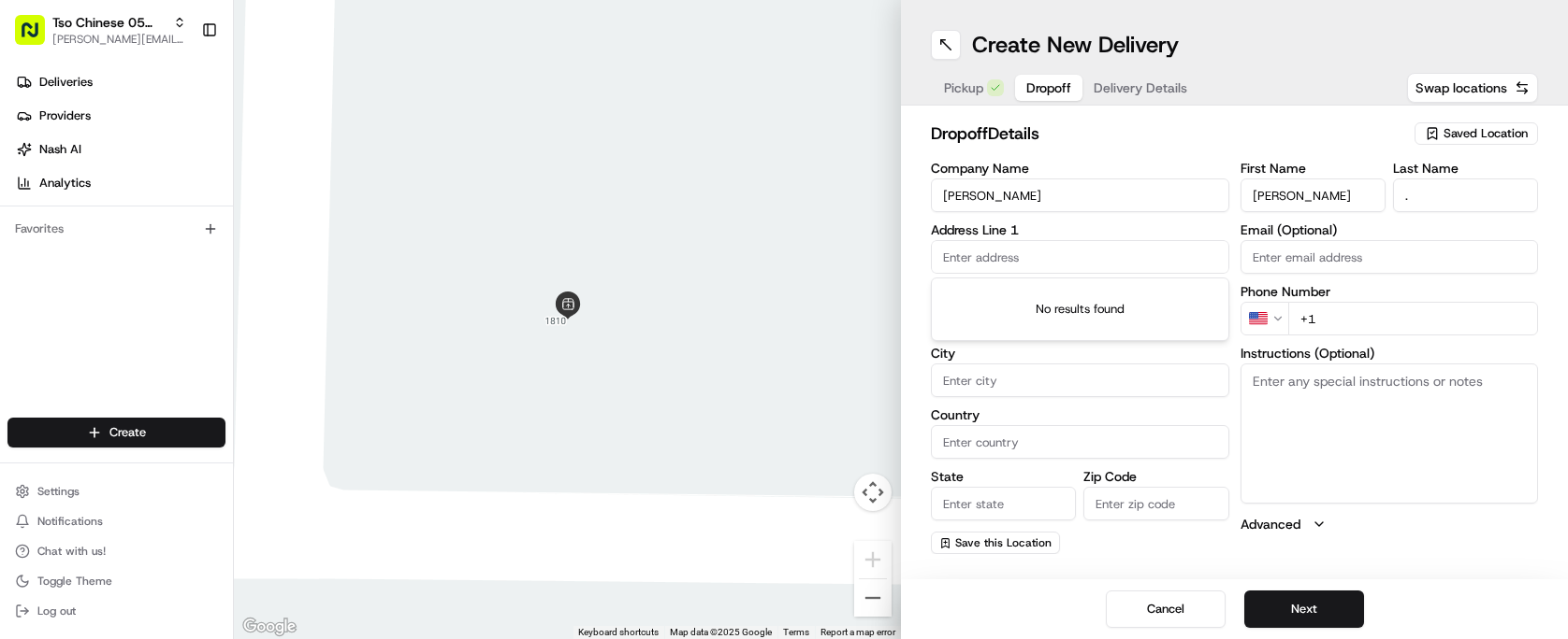
click at [1010, 269] on input "text" at bounding box center [1079, 257] width 299 height 34
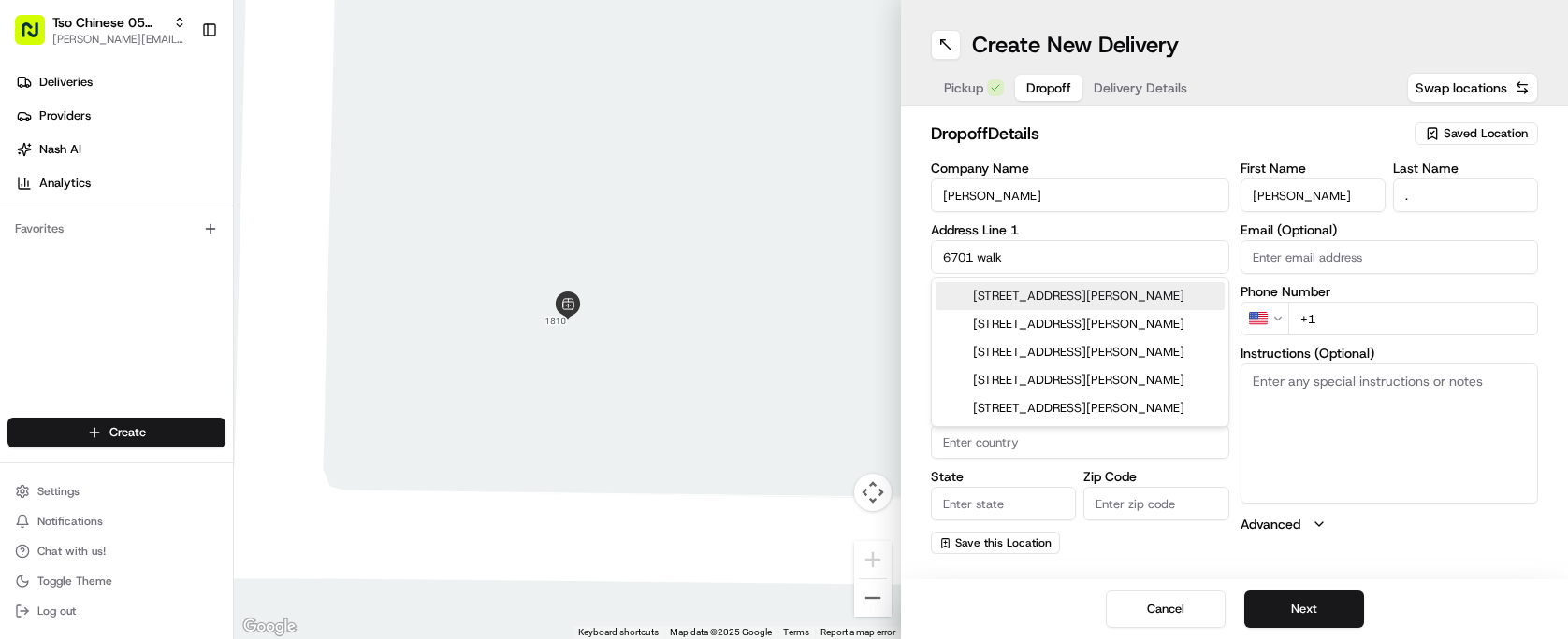
click at [1029, 296] on div "6701 Walkup Lane, Austin, TX" at bounding box center [1079, 296] width 289 height 28
type input "[STREET_ADDRESS][PERSON_NAME]"
type input "Austin"
type input "United States"
type input "TX"
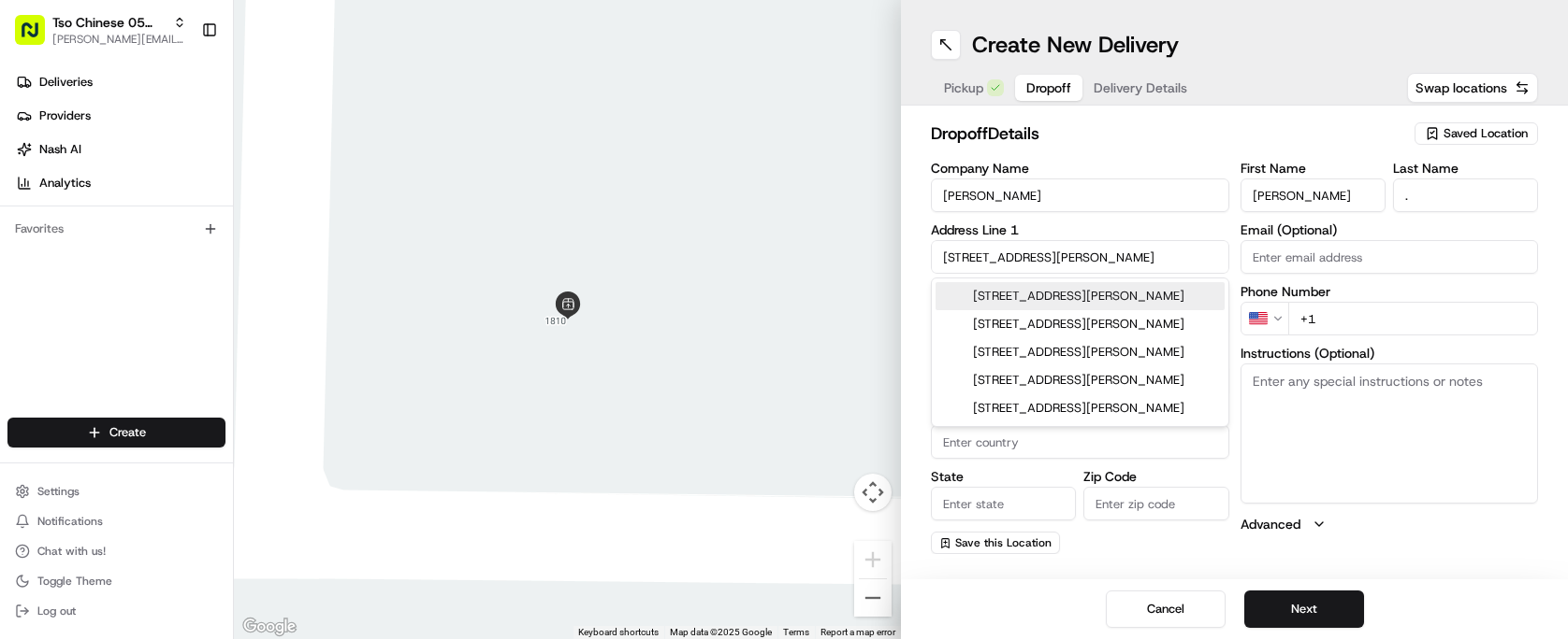
type input "78747"
type input "6701 Walkup Lane"
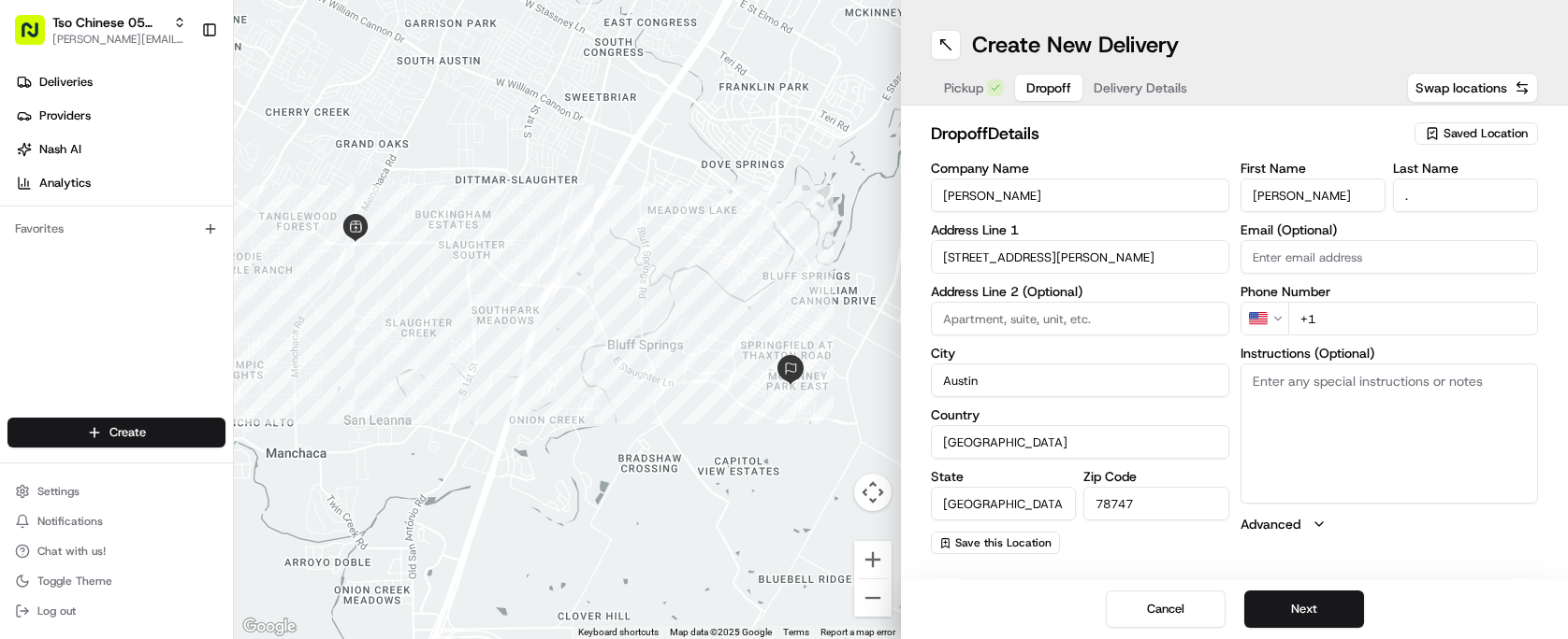
click at [1408, 326] on input "+1" at bounding box center [1414, 319] width 251 height 34
type input "+1 512 983 2864"
click at [1320, 601] on button "Next" at bounding box center [1303, 610] width 120 height 38
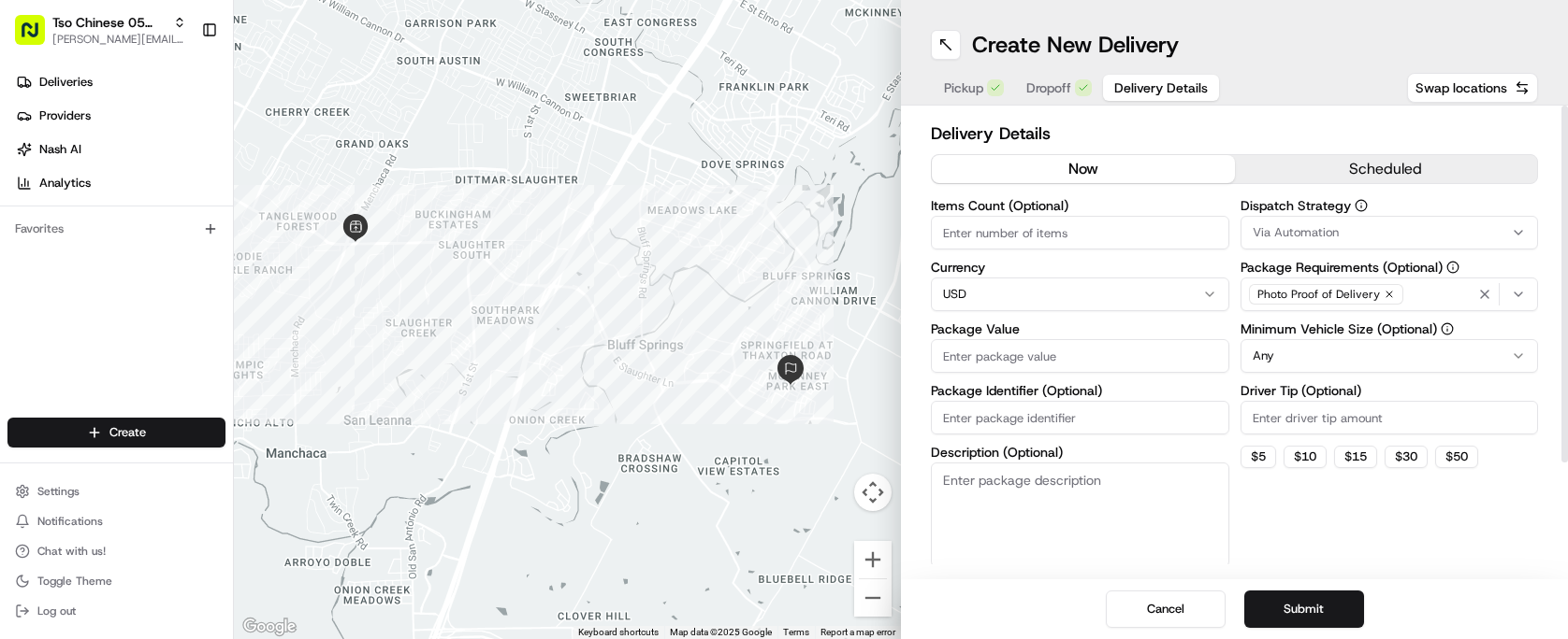
click at [1115, 240] on input "Items Count (Optional)" at bounding box center [1079, 232] width 299 height 34
type input "2"
click at [999, 351] on input "Package Value" at bounding box center [1079, 357] width 299 height 34
type input "28.58"
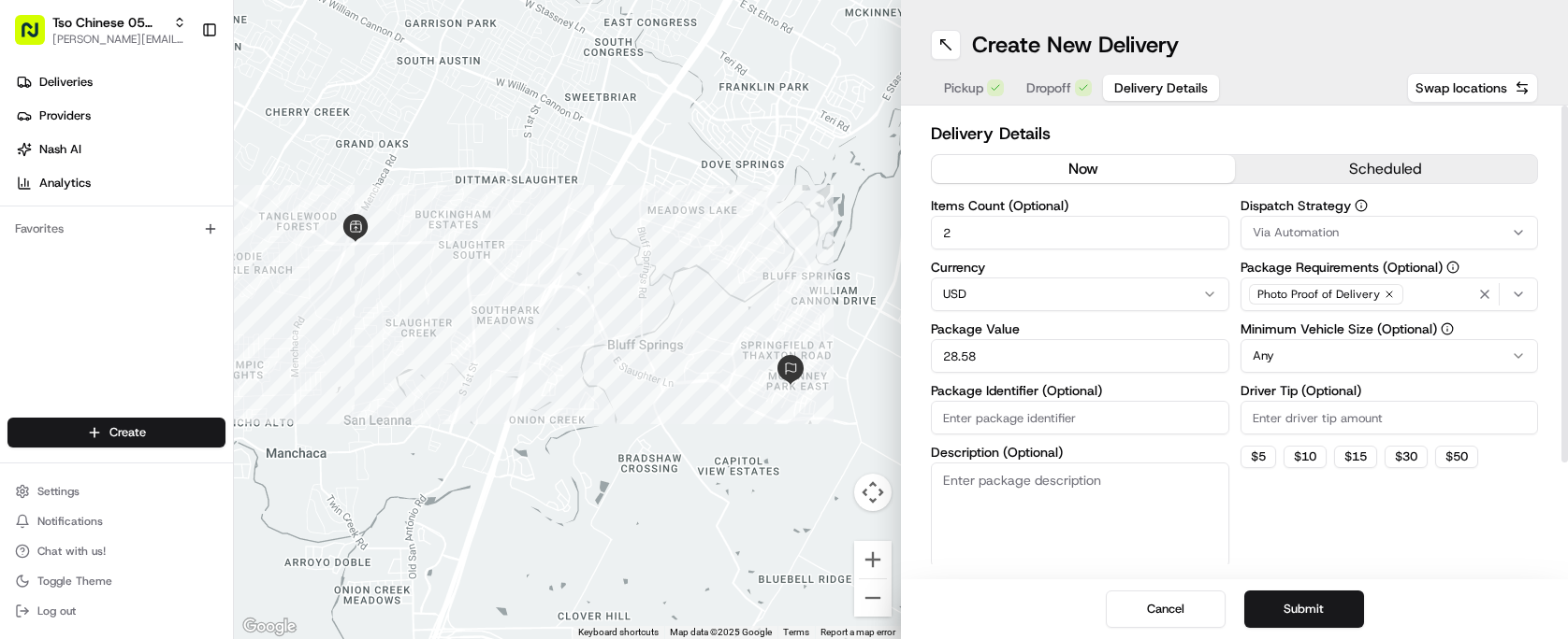
click at [1023, 423] on input "Package Identifier (Optional)" at bounding box center [1079, 418] width 299 height 34
type input "#RR3DDOR"
click at [1299, 405] on input "Driver Tip (Optional)" at bounding box center [1389, 418] width 299 height 34
type input "2.00"
click at [1325, 363] on html "Tso Chinese 05 Menchaca paul@tsochinese.com Toggle Sidebar Deliveries Providers…" at bounding box center [784, 319] width 1568 height 639
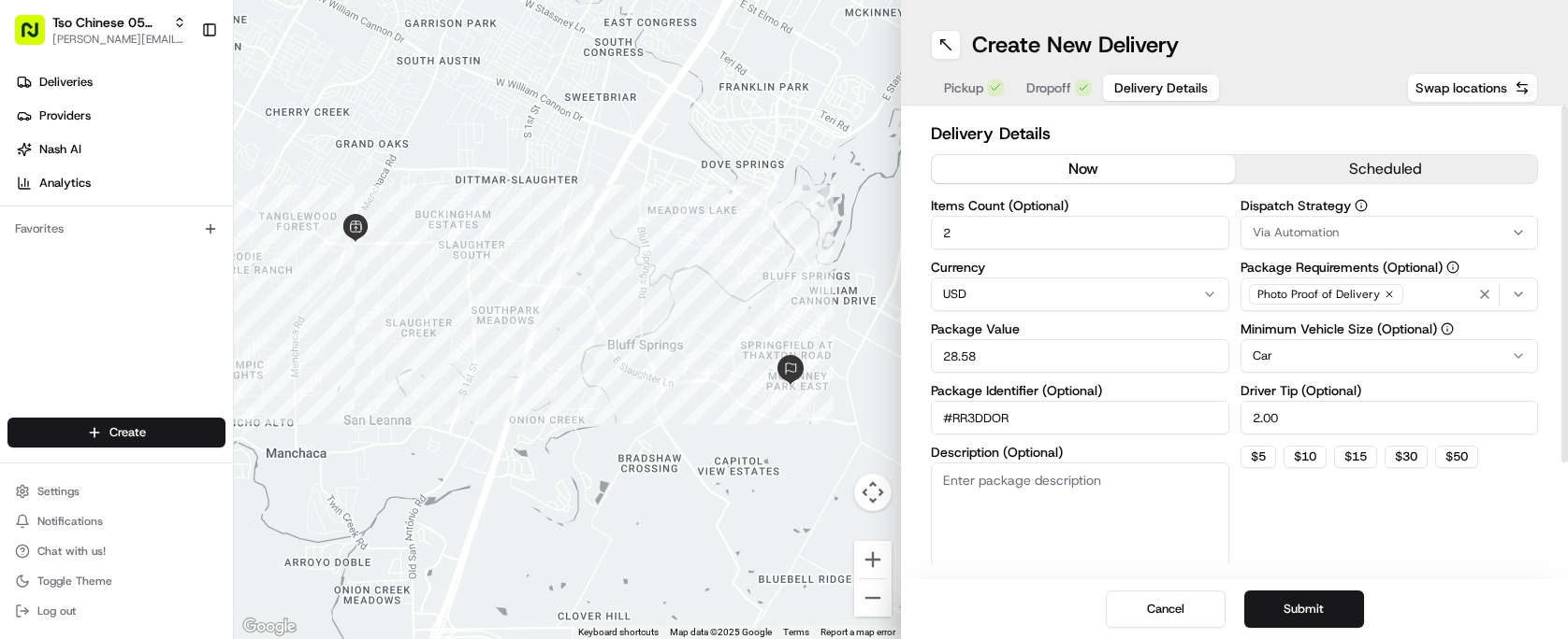
click at [1344, 229] on div "Via Automation" at bounding box center [1389, 232] width 289 height 17
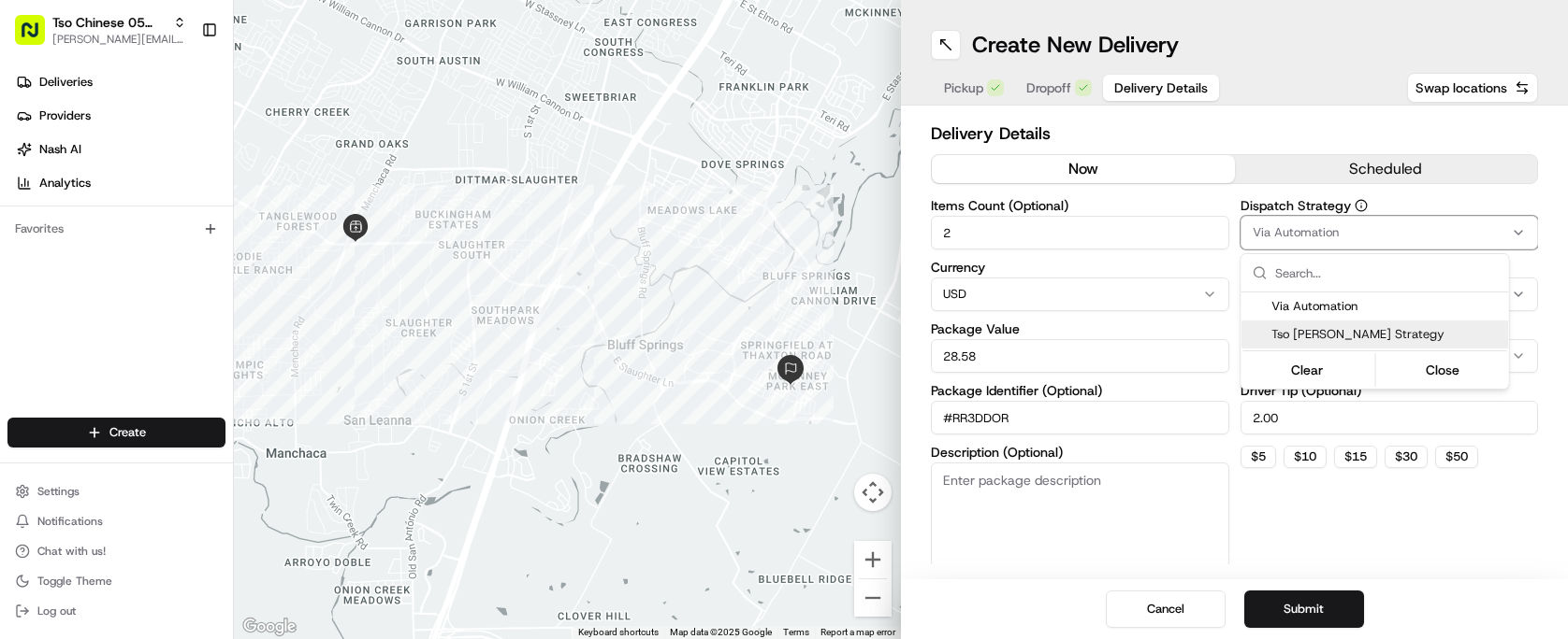
click at [1333, 331] on span "Tso Menchaca Strategy" at bounding box center [1386, 335] width 230 height 17
click at [1346, 557] on html "Tso Chinese 05 Menchaca paul@tsochinese.com Toggle Sidebar Deliveries Providers…" at bounding box center [784, 319] width 1568 height 639
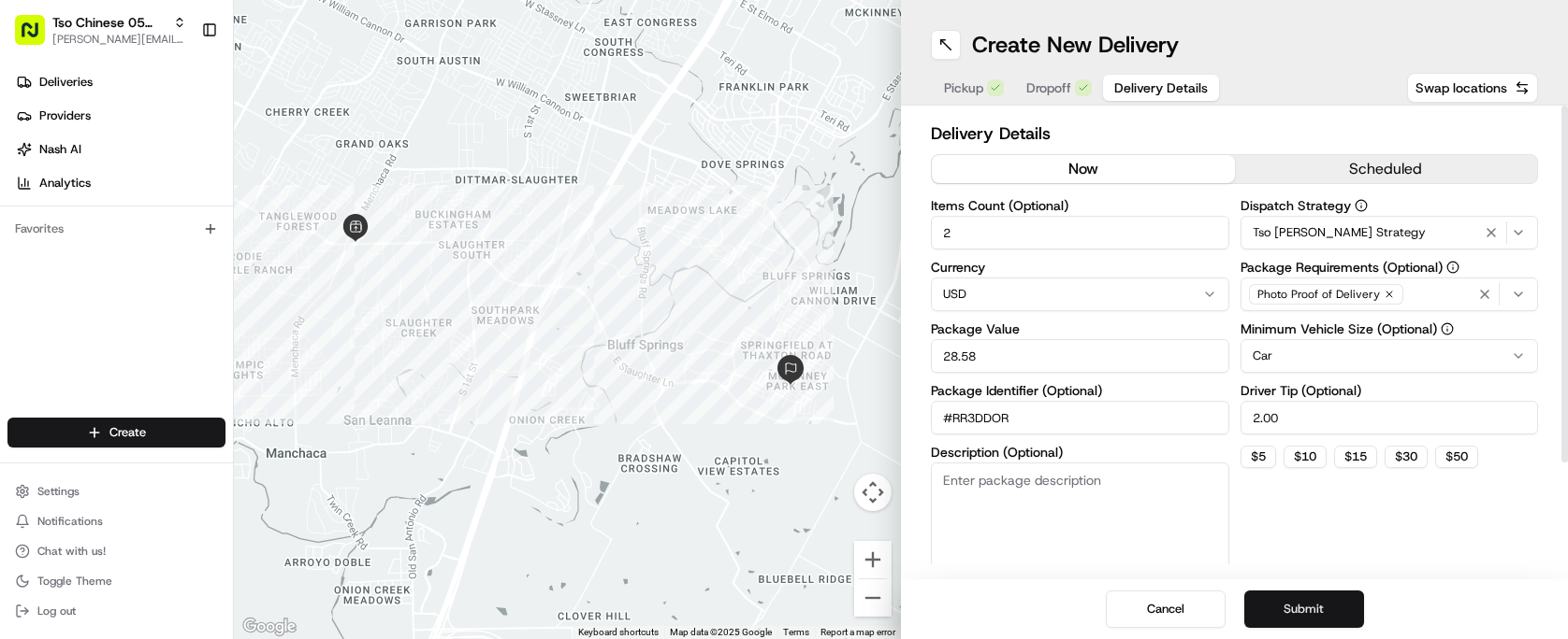
click at [1331, 599] on button "Submit" at bounding box center [1303, 610] width 120 height 38
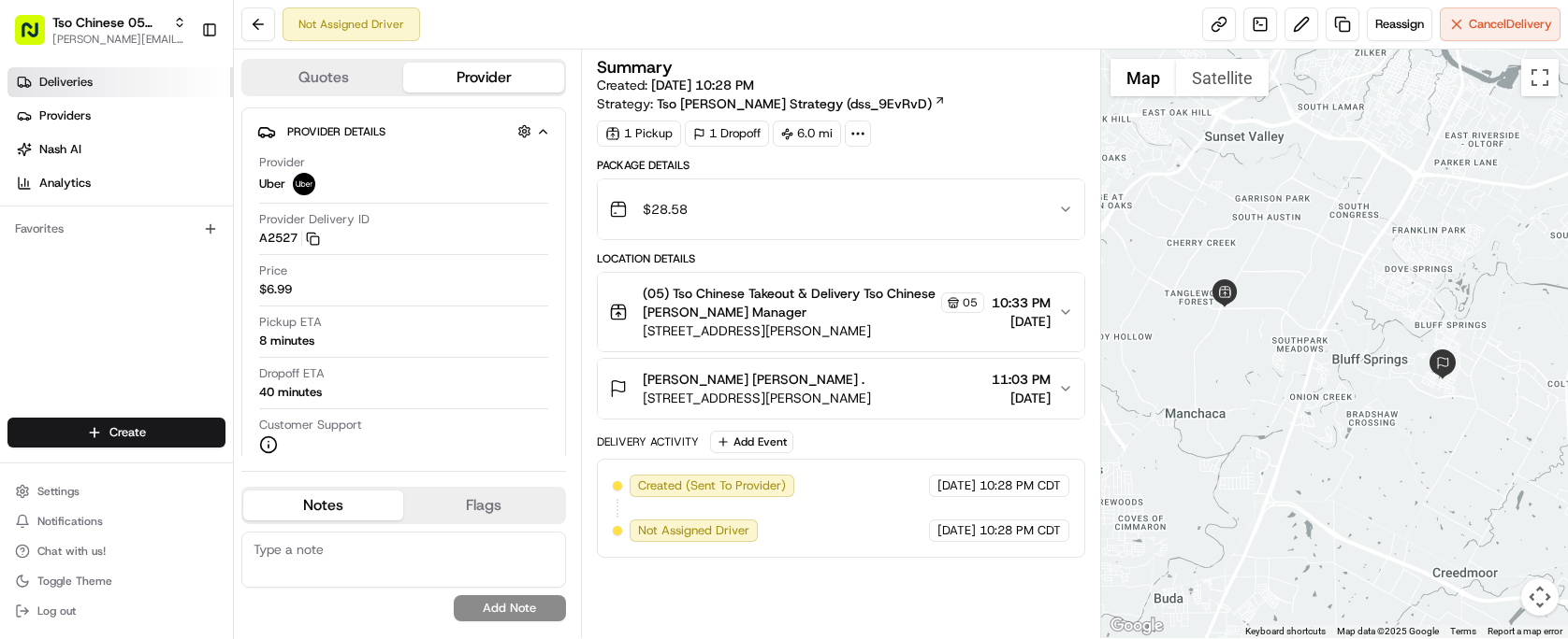
click at [80, 87] on span "Deliveries" at bounding box center [66, 82] width 54 height 17
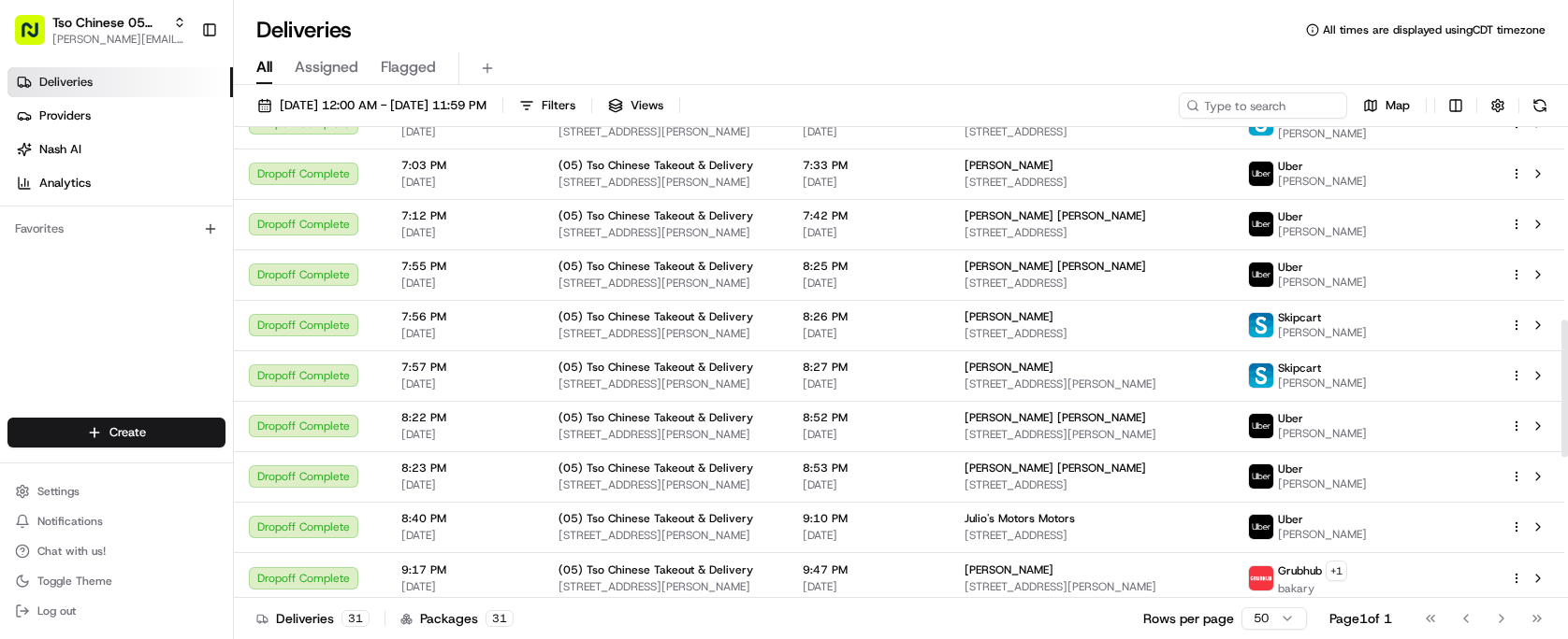
scroll to position [1143, 0]
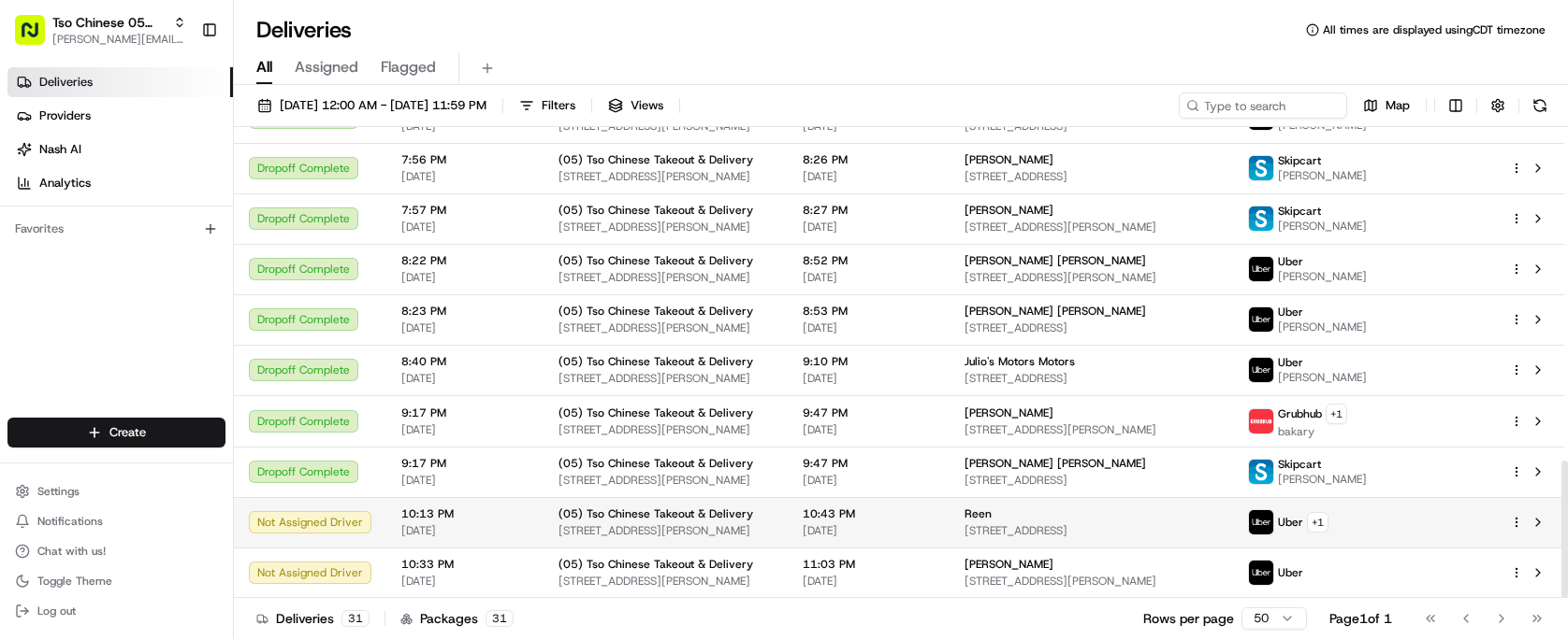
click at [1517, 509] on td at bounding box center [1529, 522] width 70 height 51
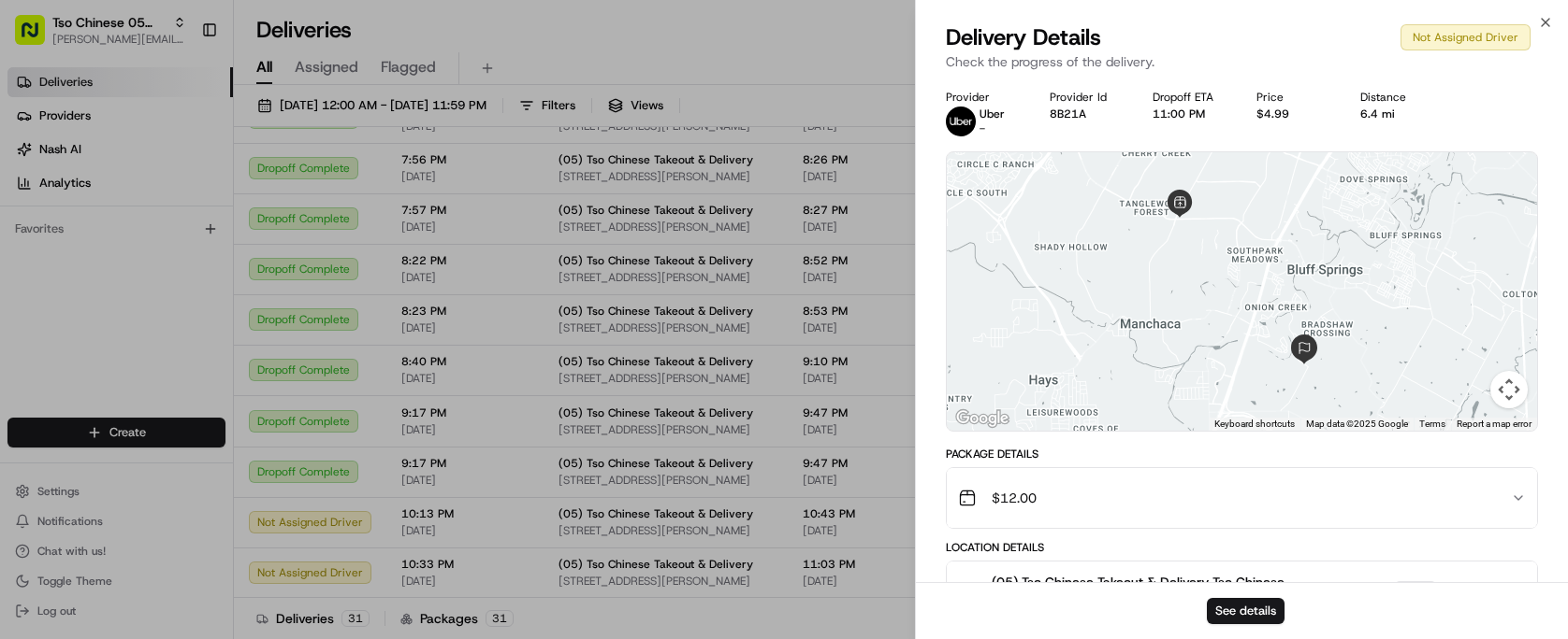
scroll to position [276, 0]
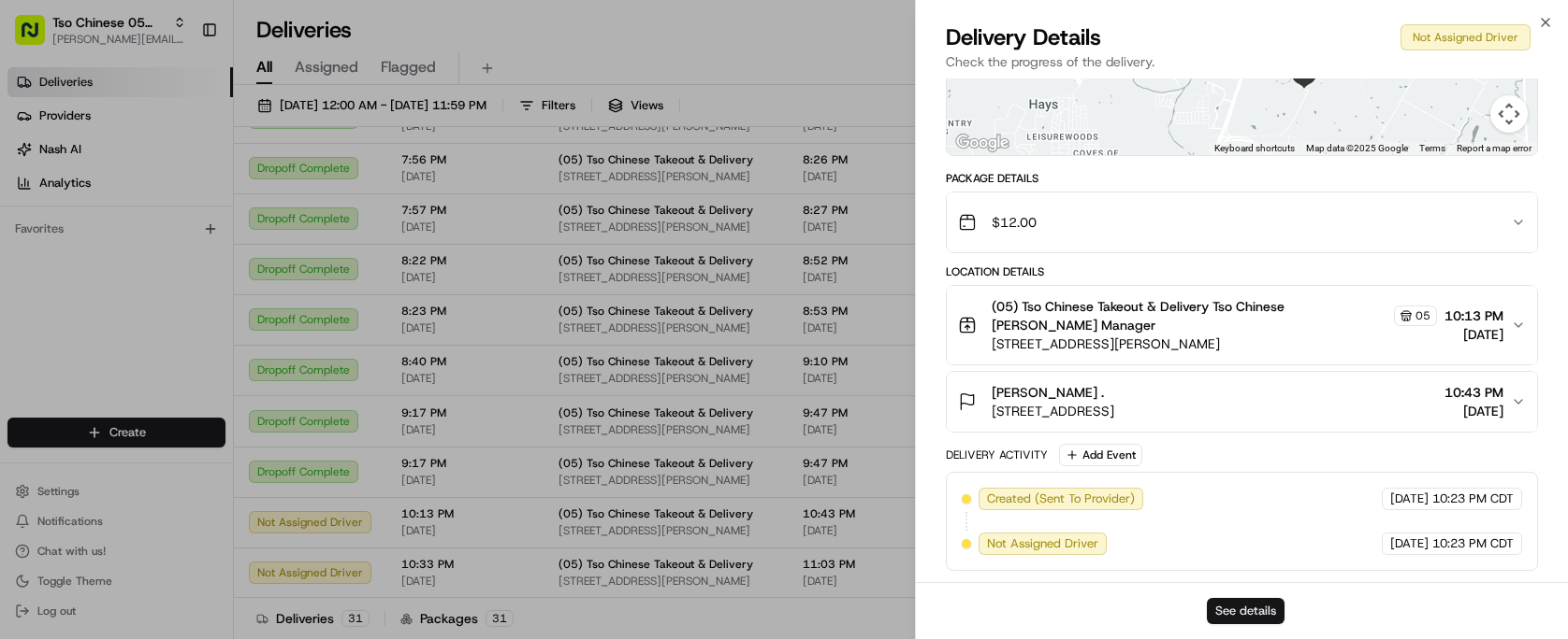
click at [1241, 617] on button "See details" at bounding box center [1245, 612] width 77 height 26
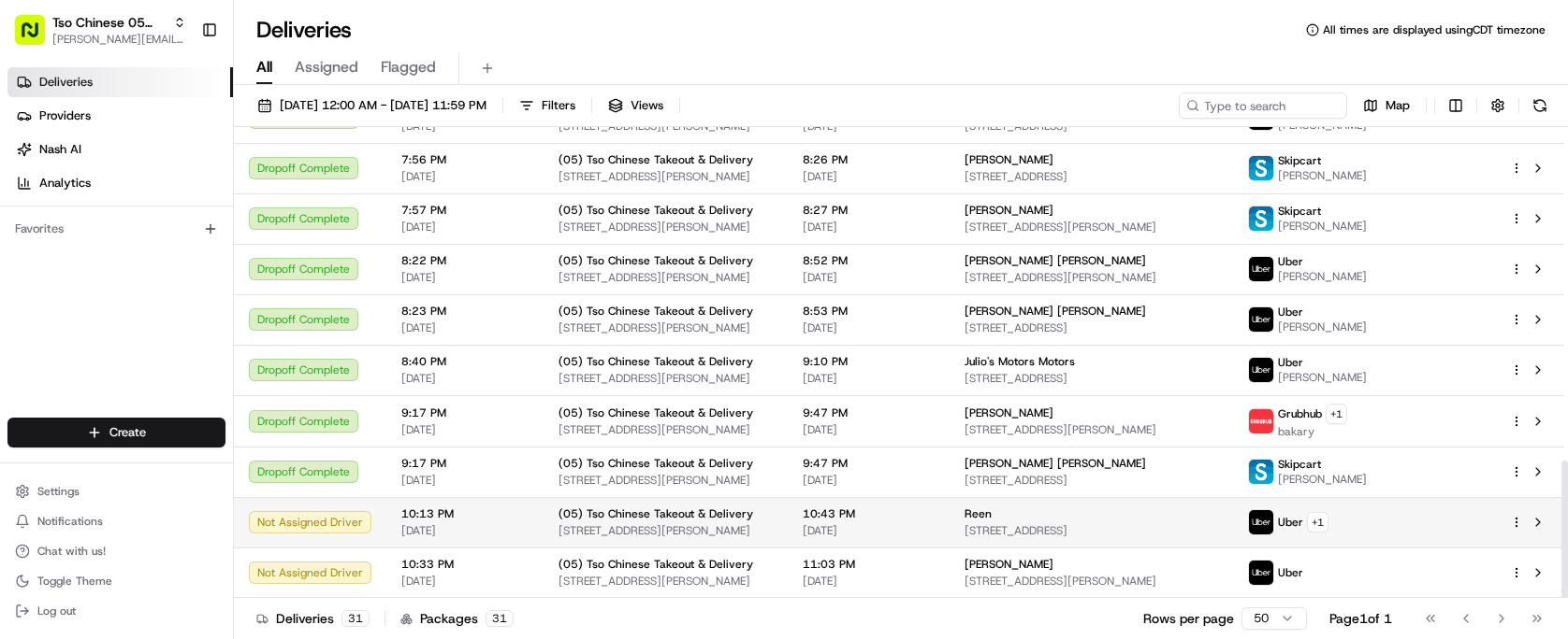
click at [1516, 514] on div at bounding box center [1529, 522] width 40 height 23
click at [1518, 521] on html "Tso Chinese 05 Menchaca paul@tsochinese.com Toggle Sidebar Deliveries Providers…" at bounding box center [784, 319] width 1568 height 639
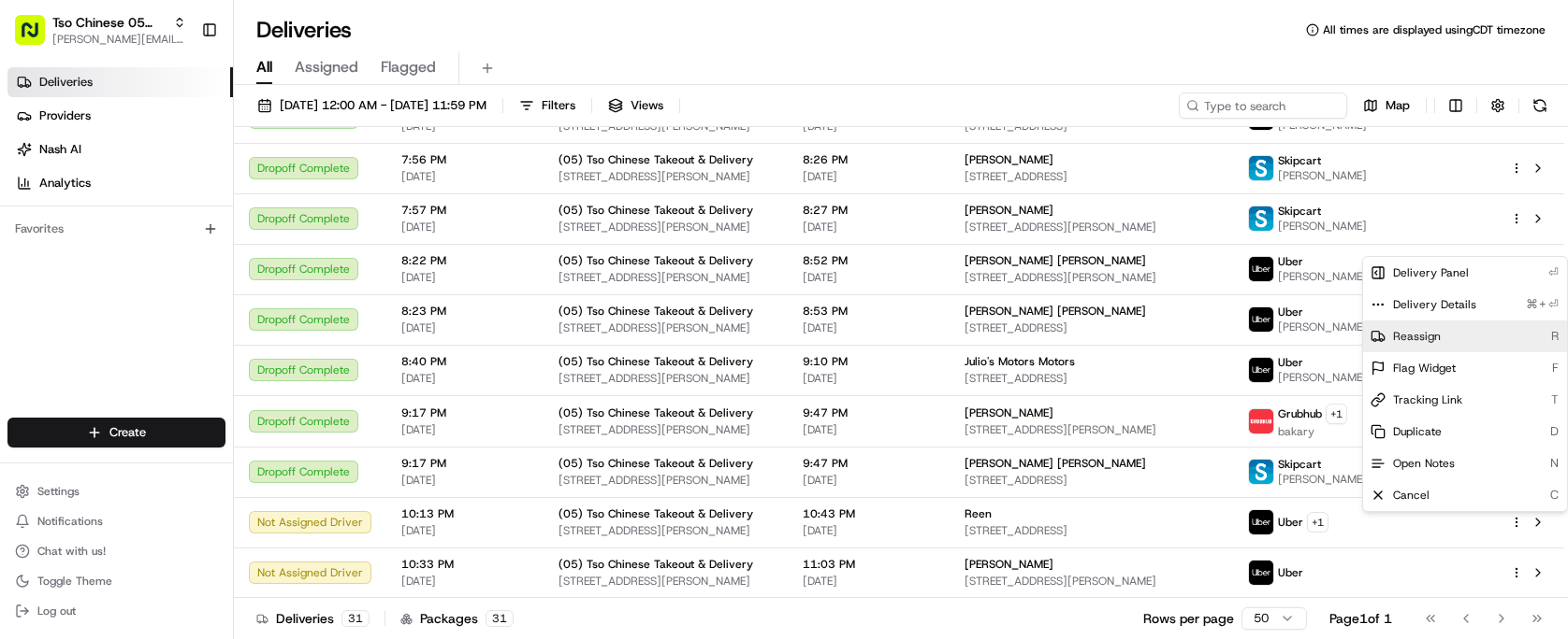
click at [1490, 341] on div "Reassign R" at bounding box center [1464, 337] width 204 height 32
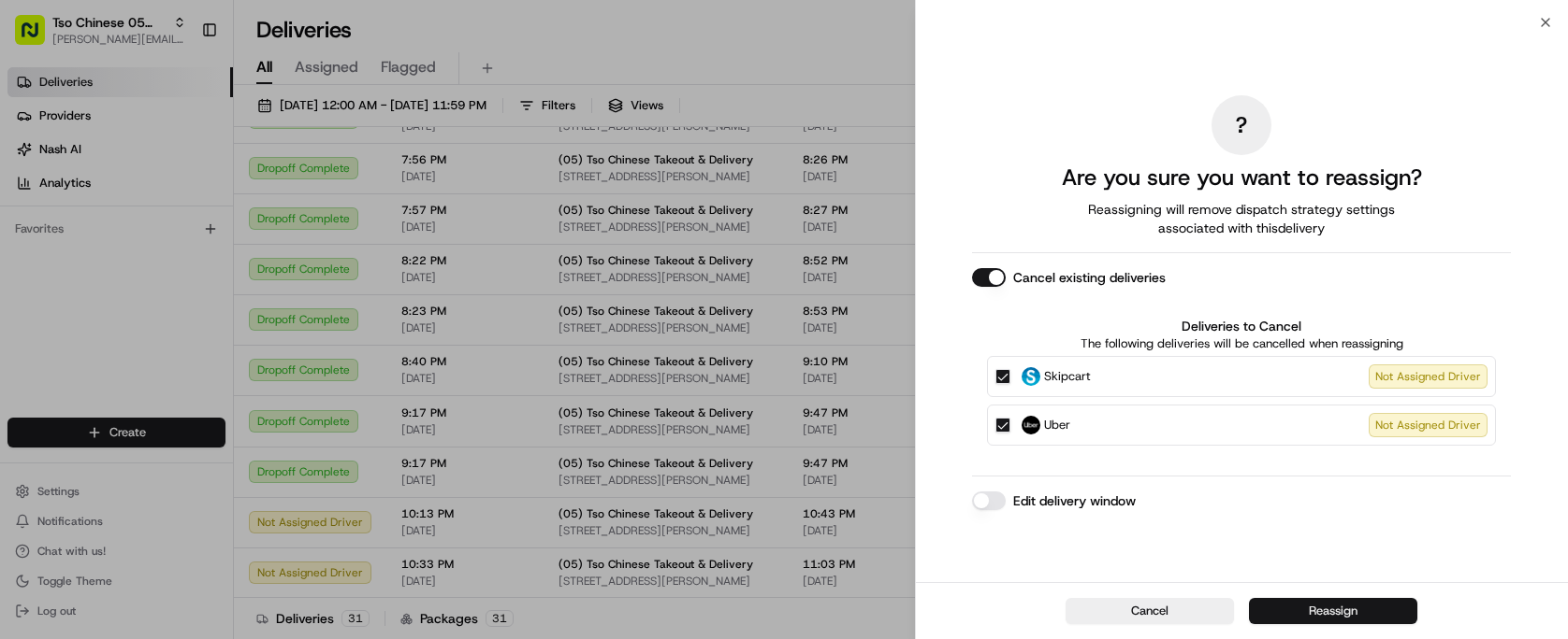
click at [1303, 608] on button "Reassign" at bounding box center [1333, 612] width 169 height 26
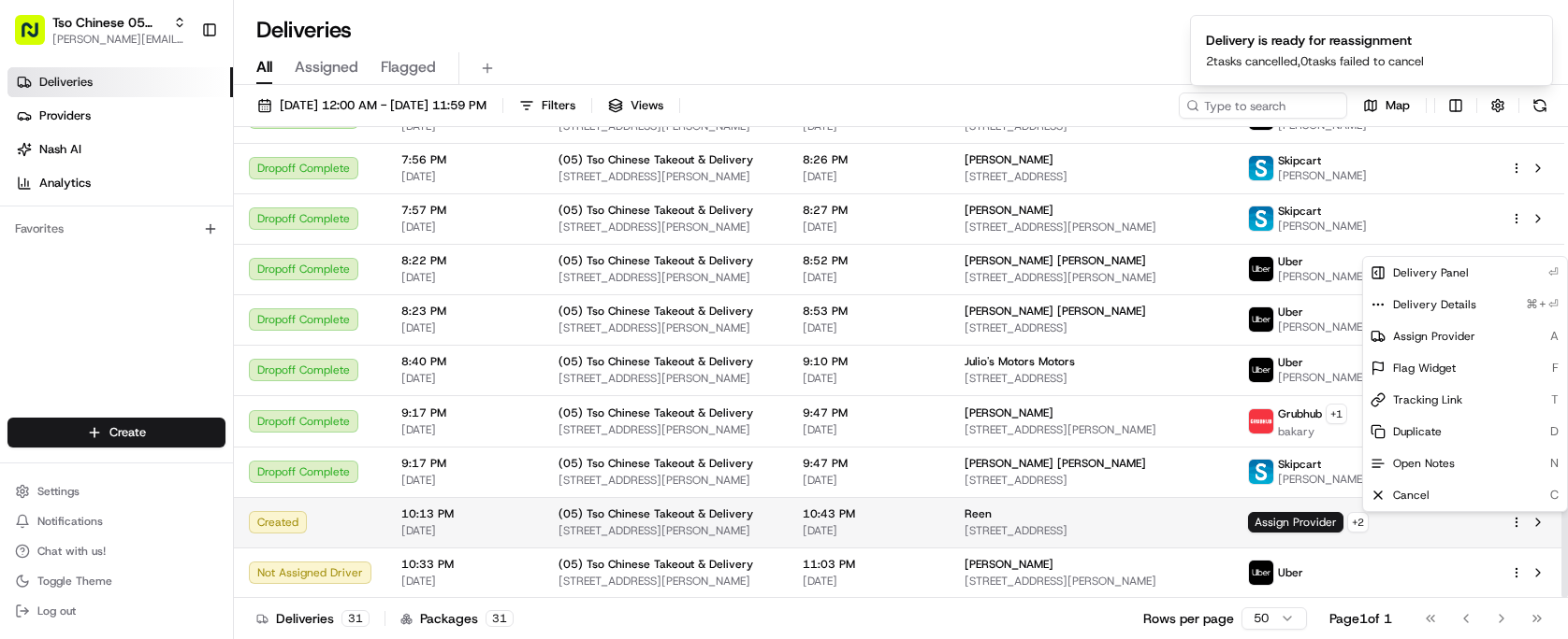
click at [1297, 525] on td "Assign Provider + 2" at bounding box center [1364, 522] width 262 height 51
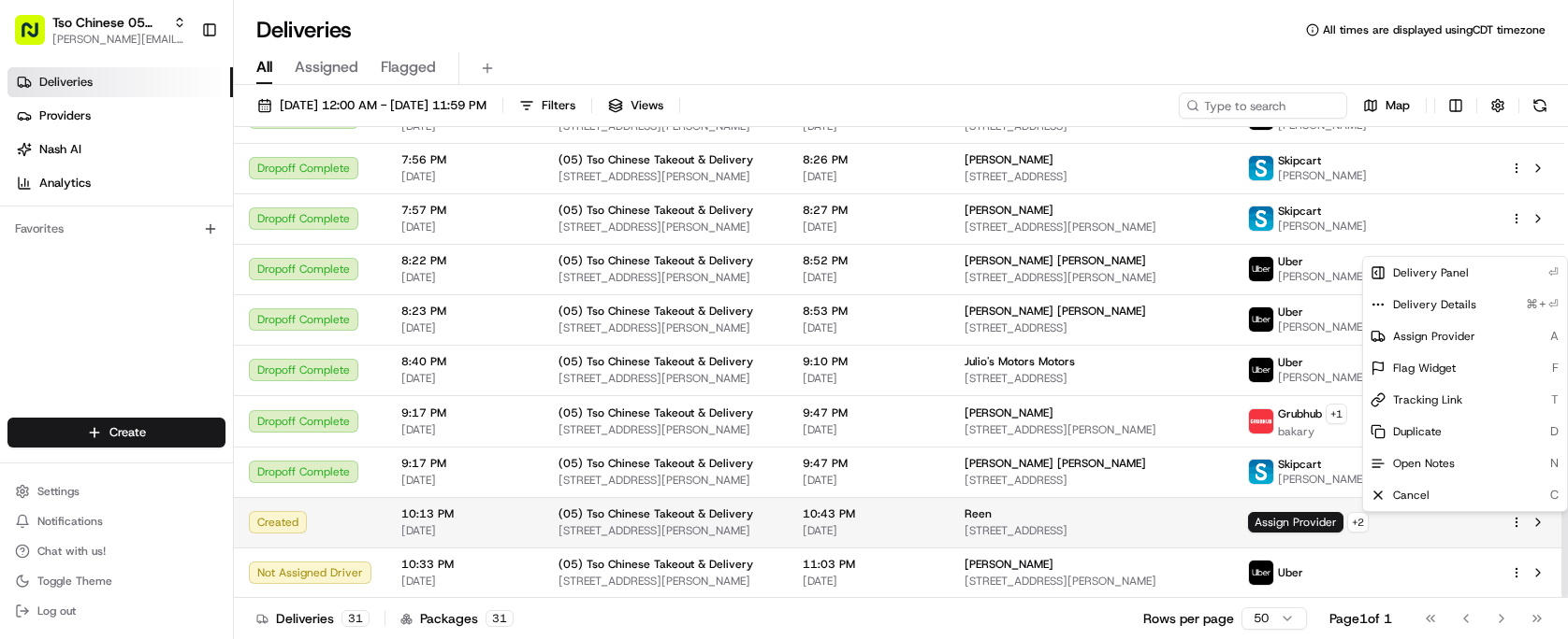
click at [1518, 518] on html "Tso Chinese 05 Menchaca paul@tsochinese.com Toggle Sidebar Deliveries Providers…" at bounding box center [784, 319] width 1568 height 639
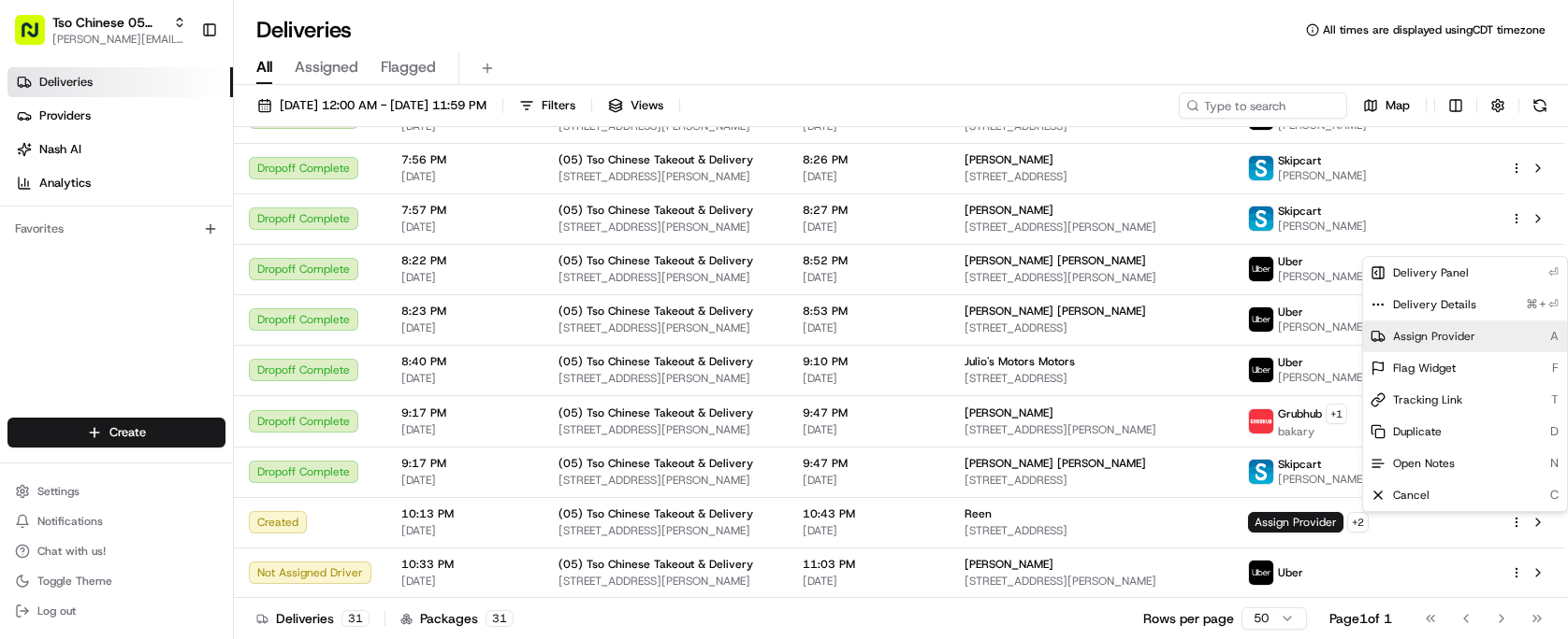
click at [1447, 343] on span "Assign Provider" at bounding box center [1433, 337] width 82 height 15
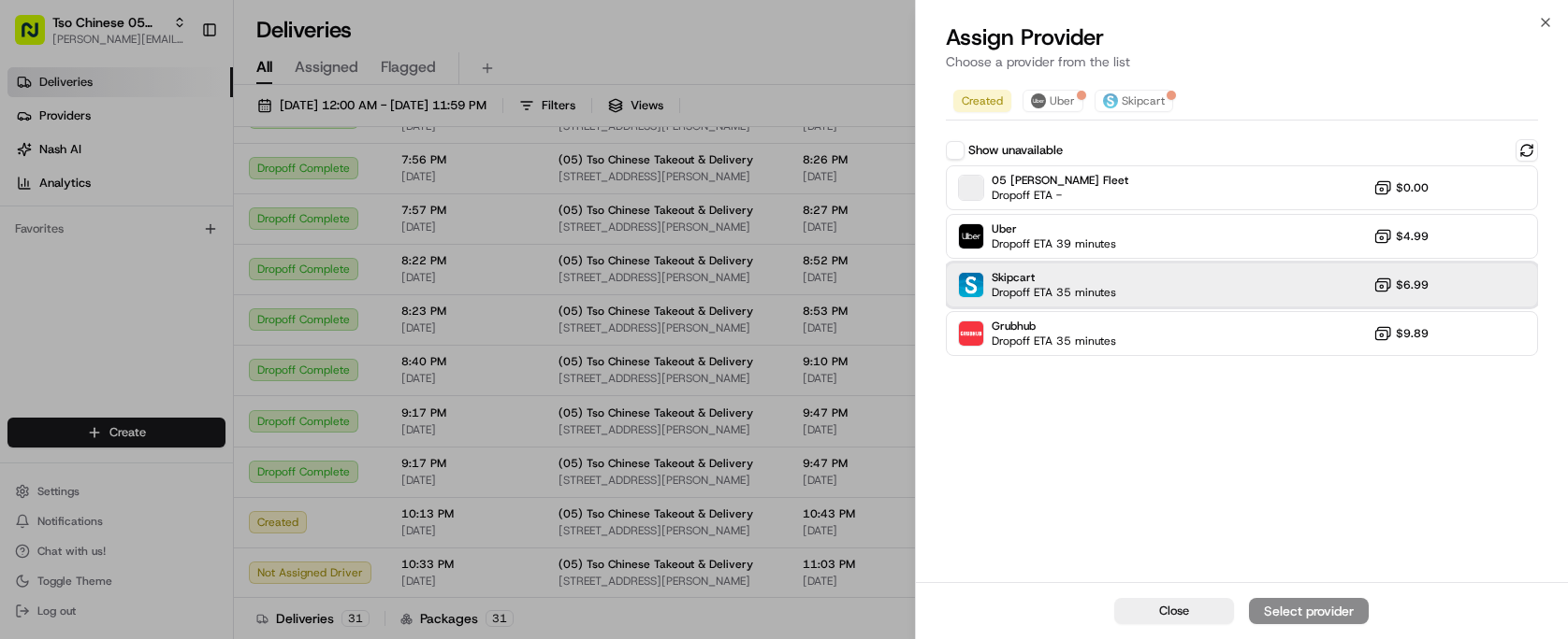
click at [1243, 293] on div "Skipcart Dropoff ETA 35 minutes $6.99" at bounding box center [1241, 285] width 592 height 45
click at [1324, 606] on div "Assign Provider" at bounding box center [1308, 612] width 91 height 19
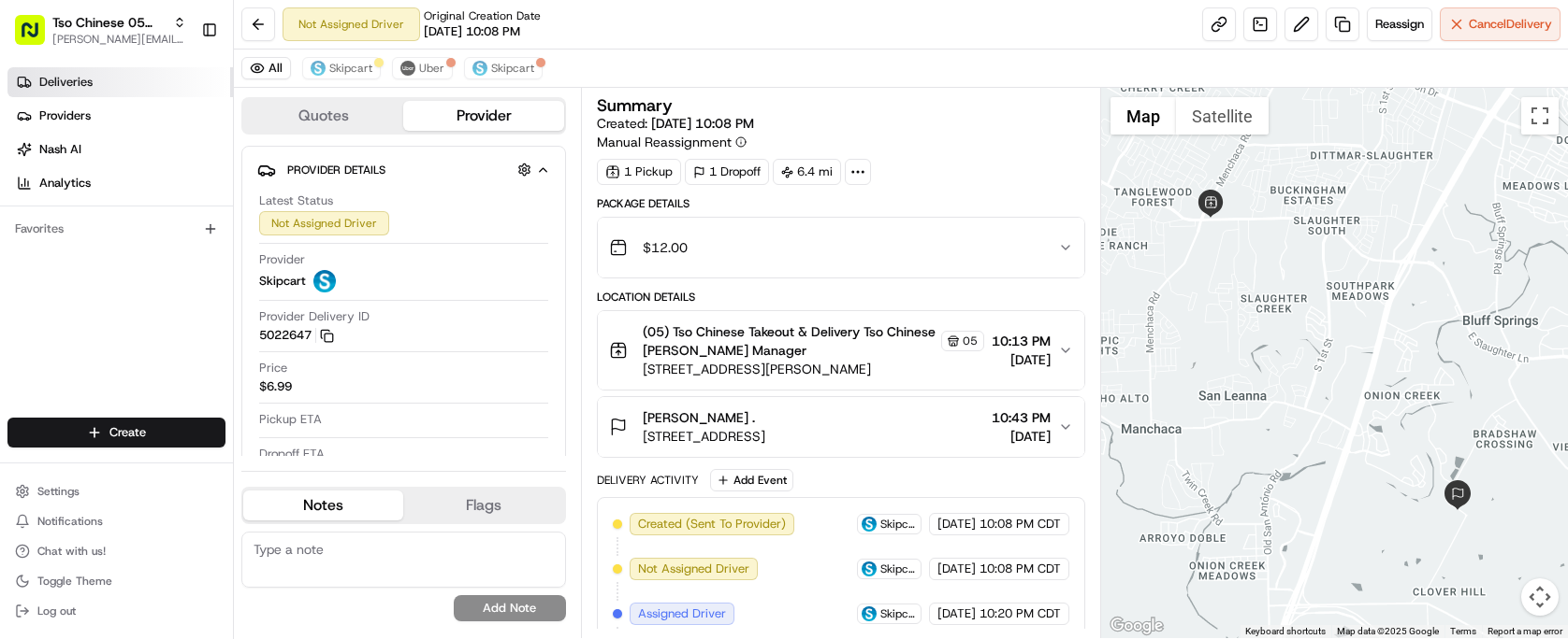
click at [173, 84] on link "Deliveries" at bounding box center [120, 83] width 225 height 30
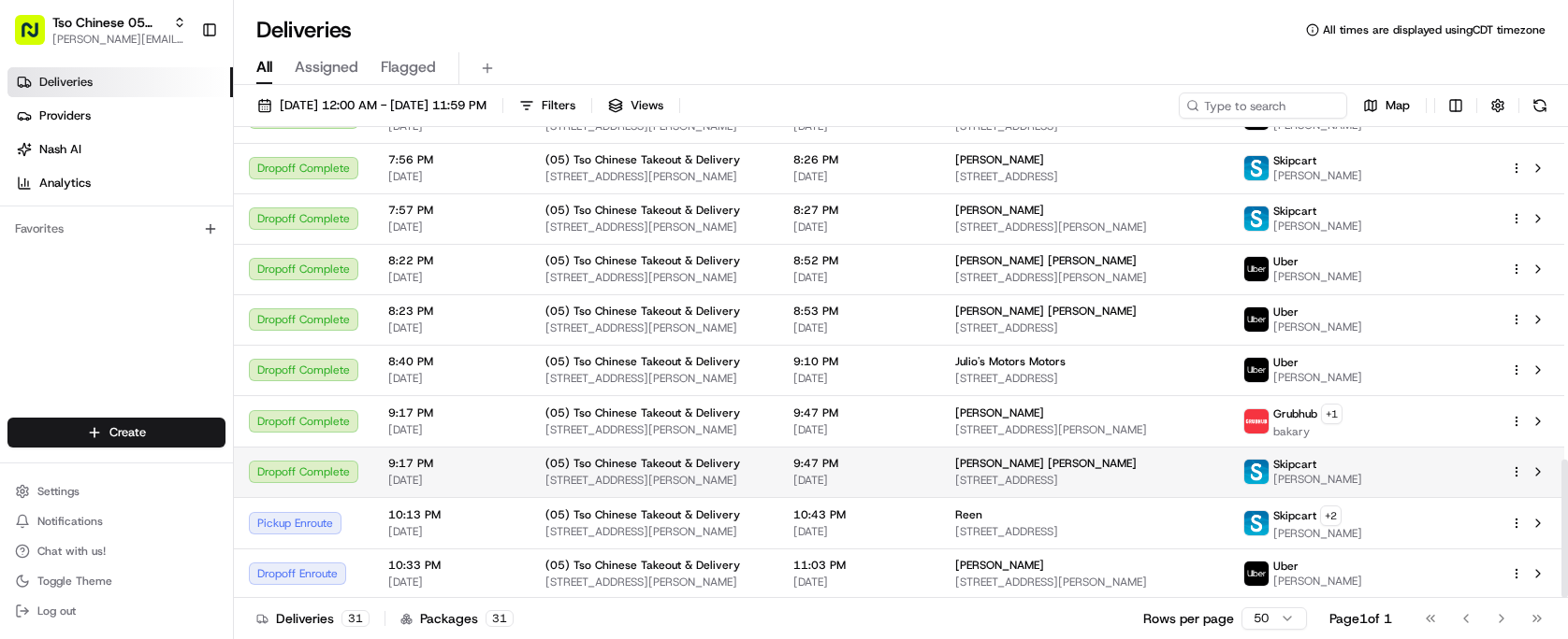
scroll to position [1134, 0]
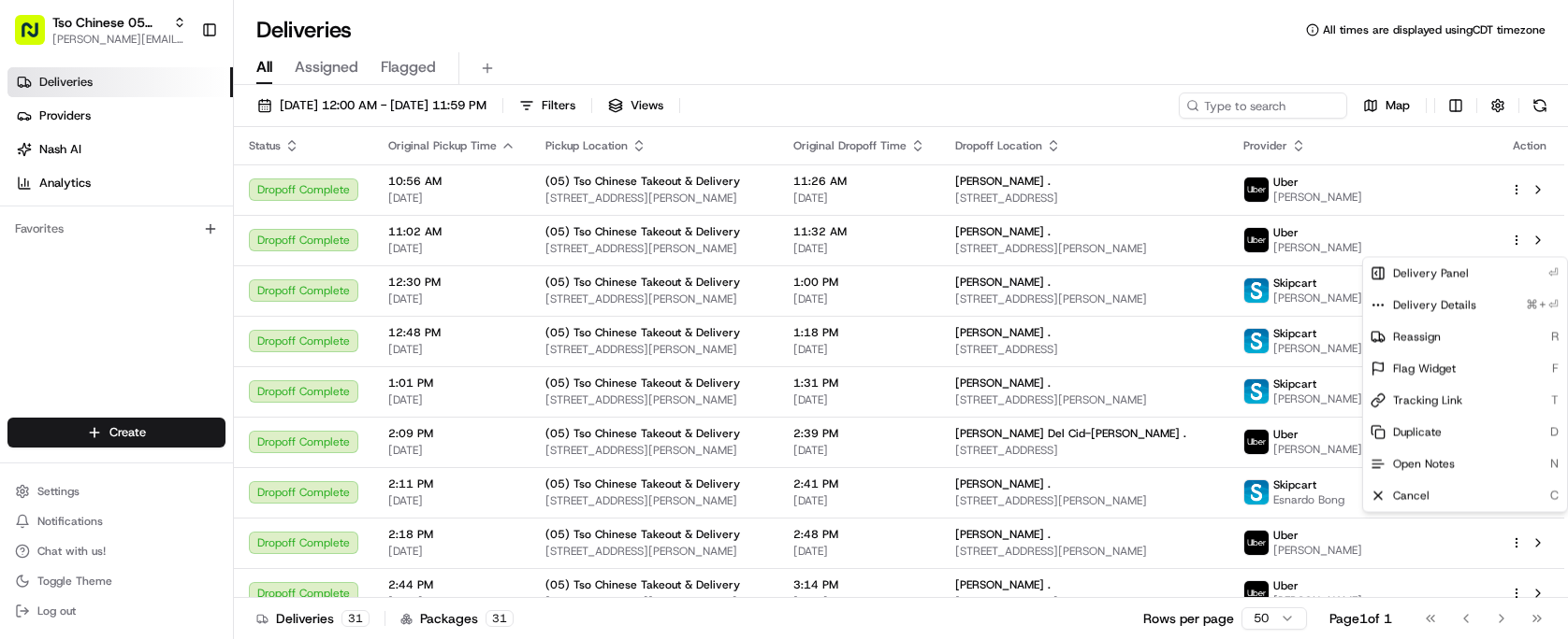
scroll to position [1133, 0]
